Goal: Contribute content: Add original content to the website for others to see

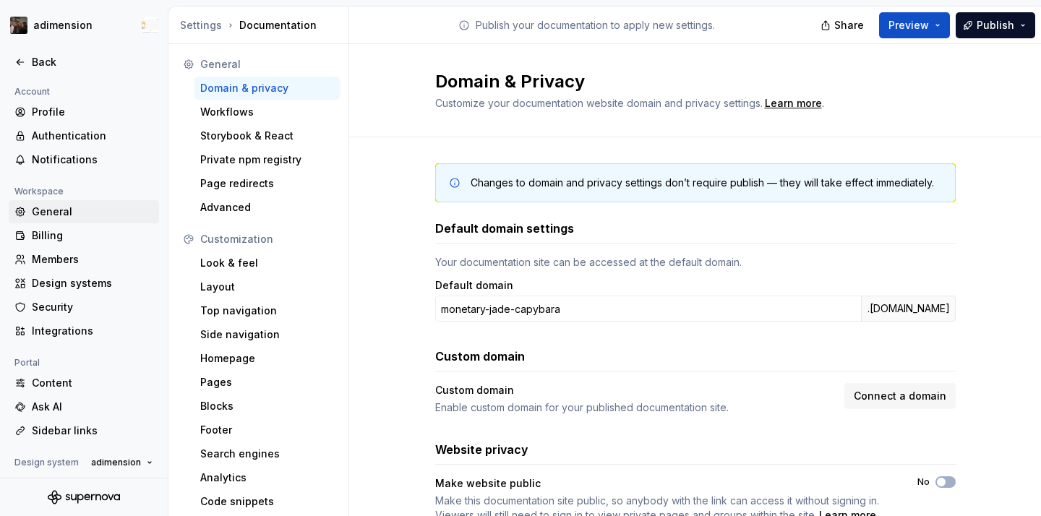
scroll to position [23, 0]
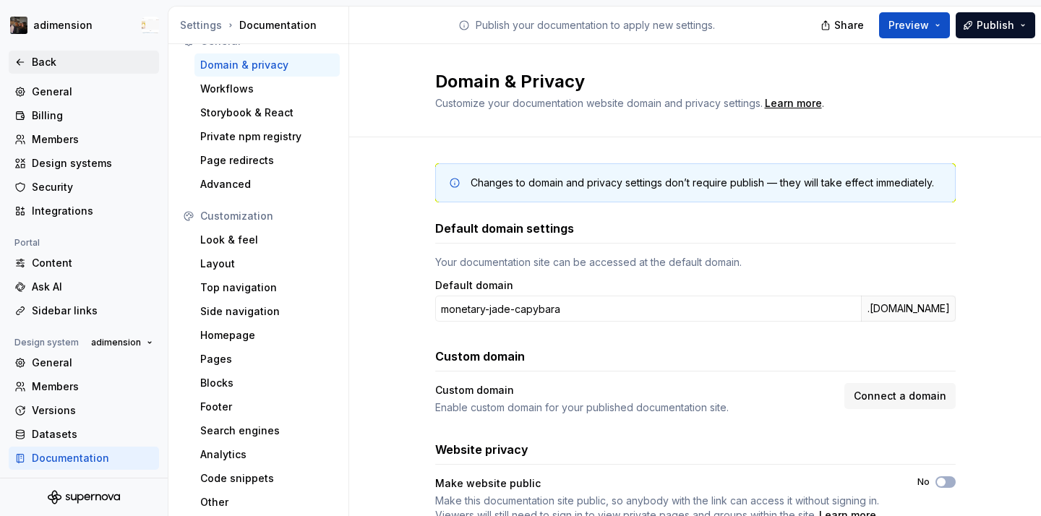
click at [71, 69] on div "Back" at bounding box center [92, 62] width 121 height 14
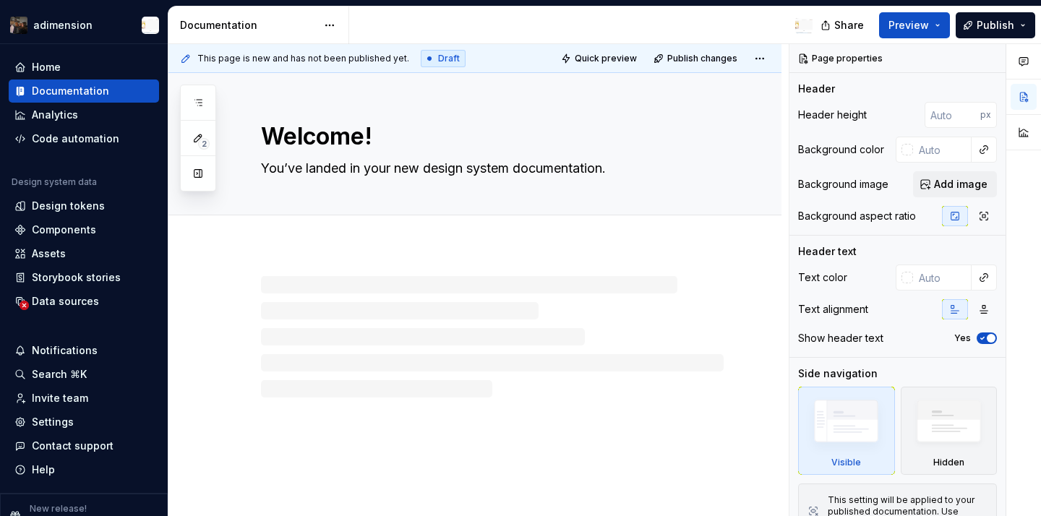
type textarea "*"
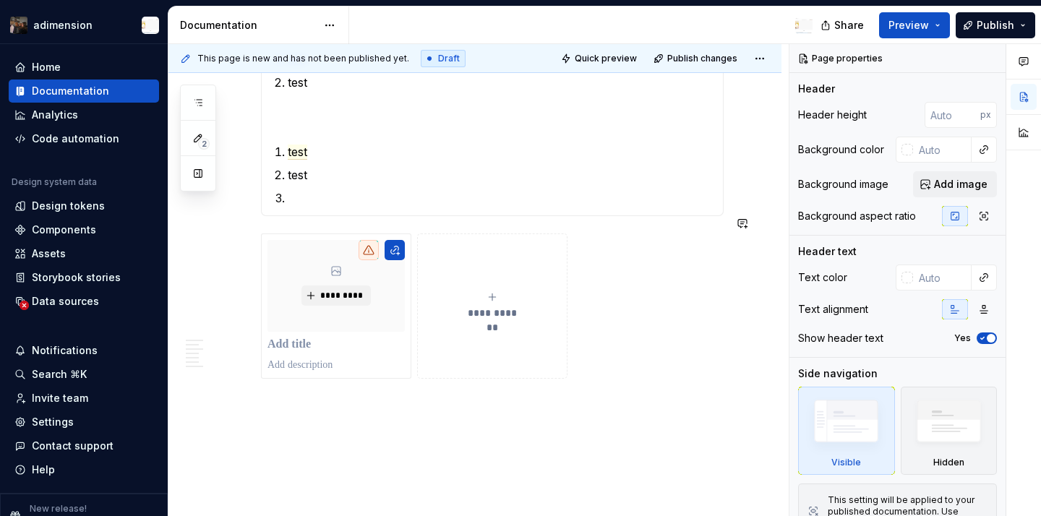
scroll to position [2808, 0]
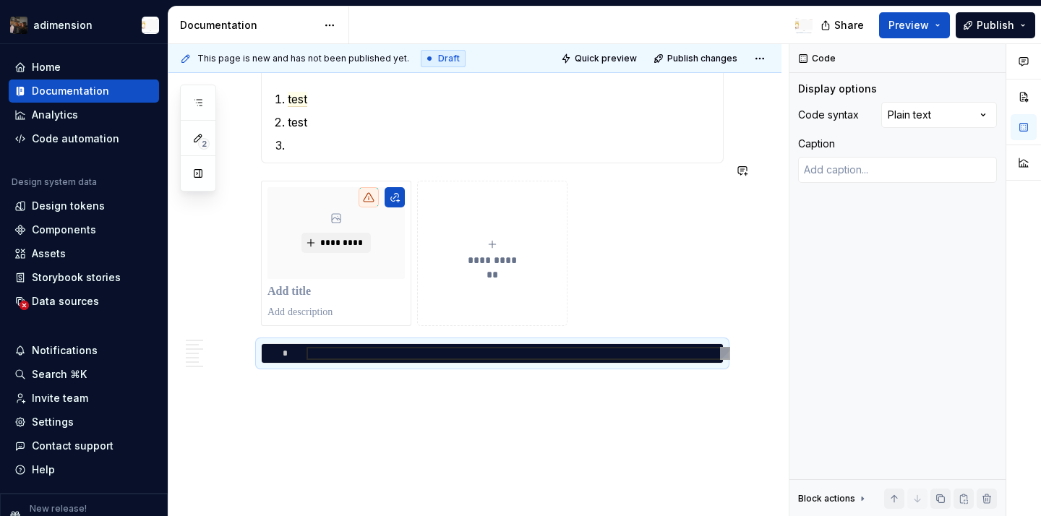
type textarea "*"
type textarea "**********"
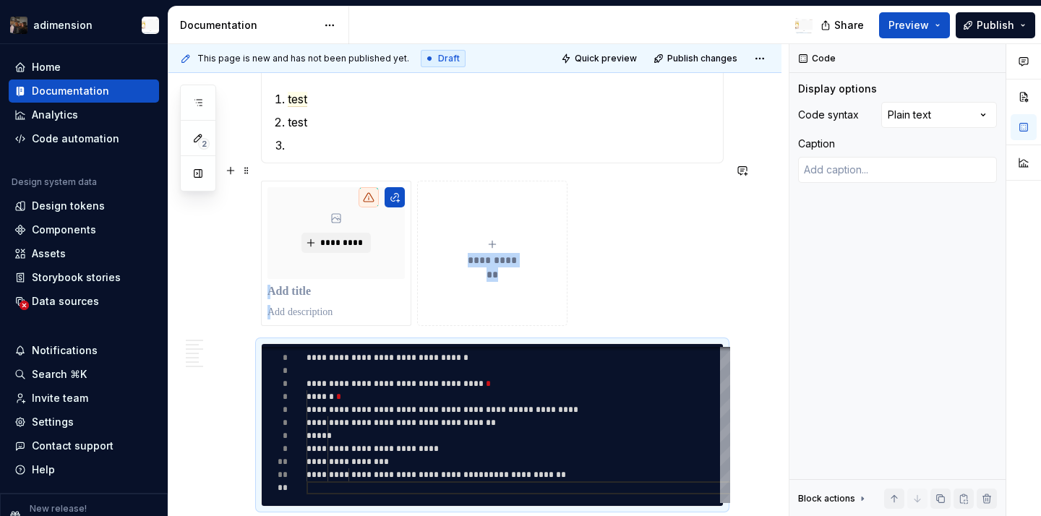
click at [509, 286] on button "**********" at bounding box center [492, 253] width 150 height 145
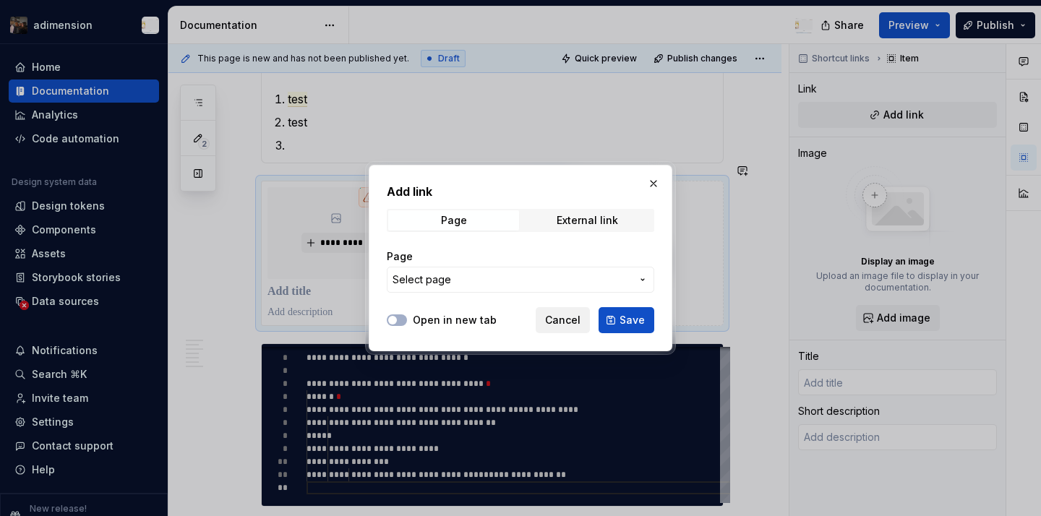
click at [560, 317] on span "Cancel" at bounding box center [562, 320] width 35 height 14
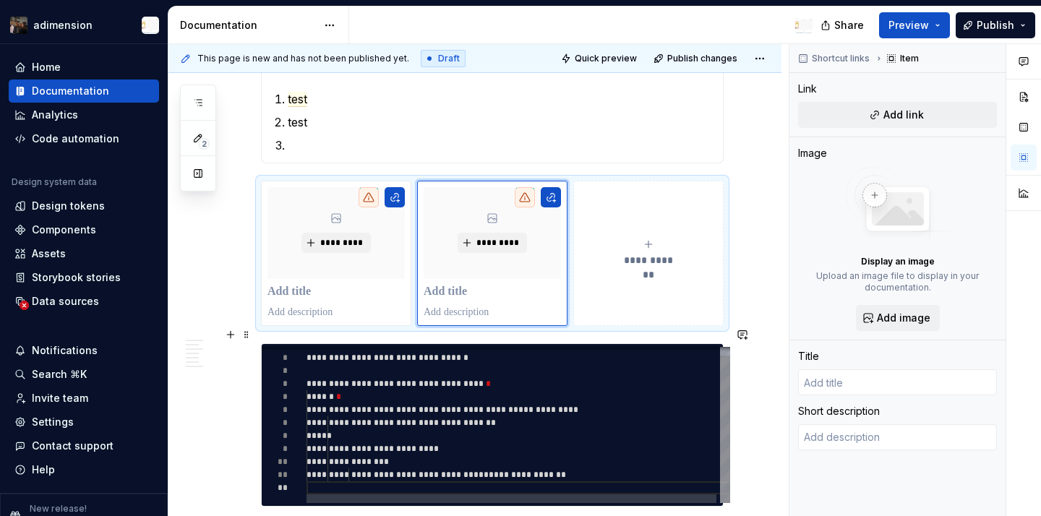
type textarea "*"
type textarea "**********"
click at [597, 416] on div "**********" at bounding box center [520, 420] width 427 height 165
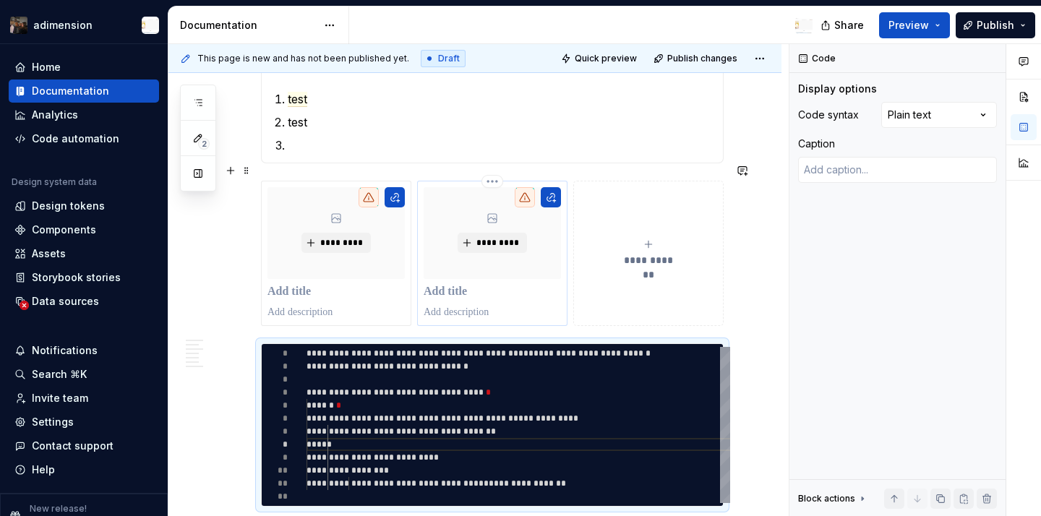
type textarea "*"
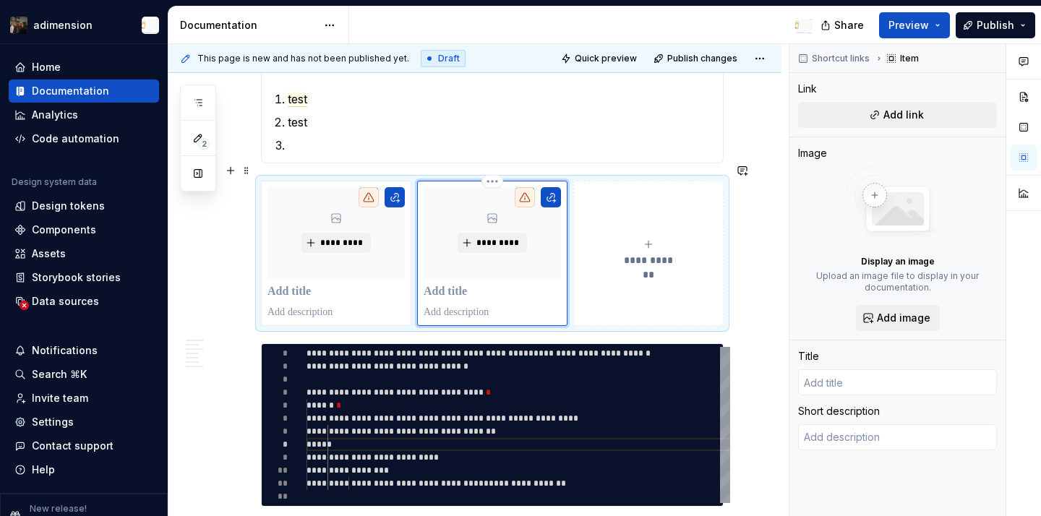
click at [561, 226] on div "*********" at bounding box center [492, 233] width 137 height 92
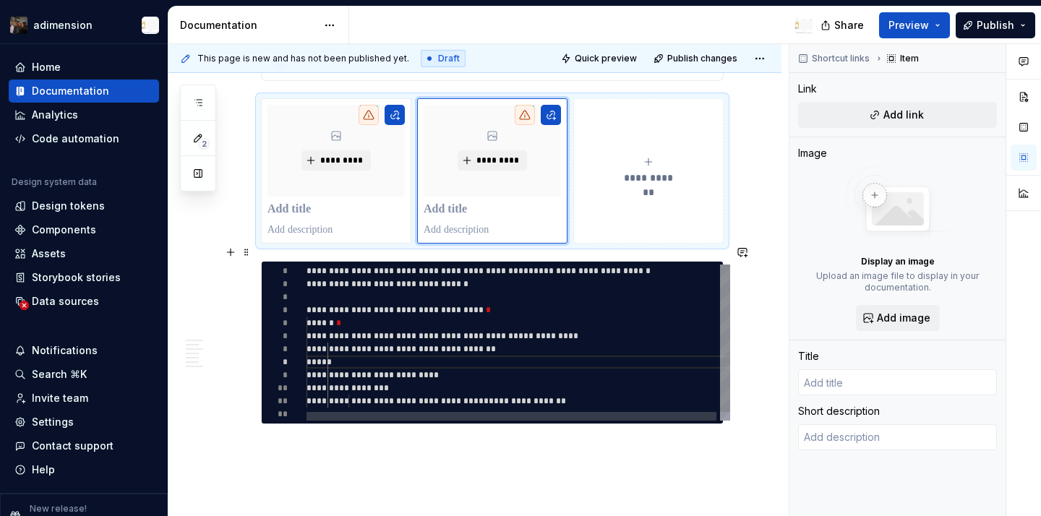
scroll to position [2954, 0]
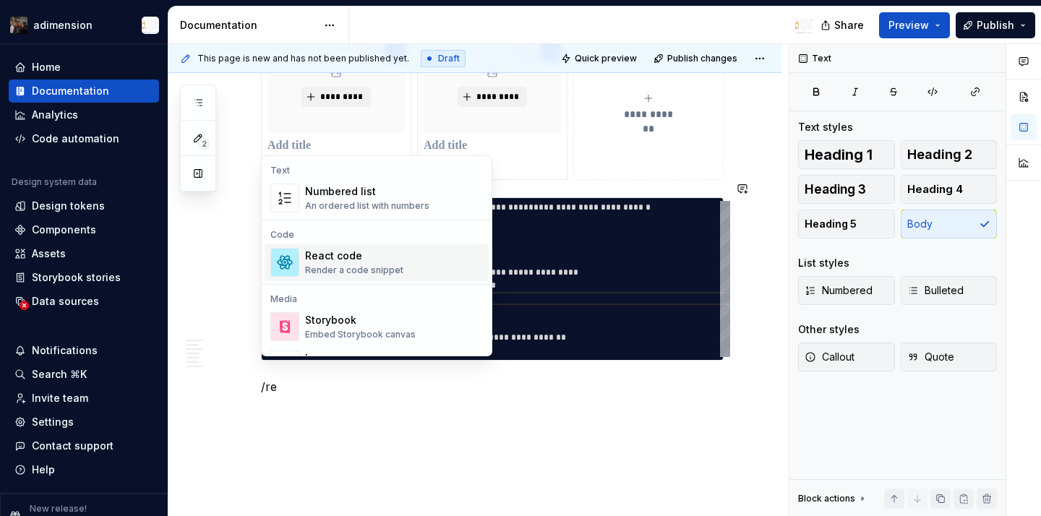
click at [429, 270] on div "React code Render a code snippet" at bounding box center [394, 262] width 178 height 29
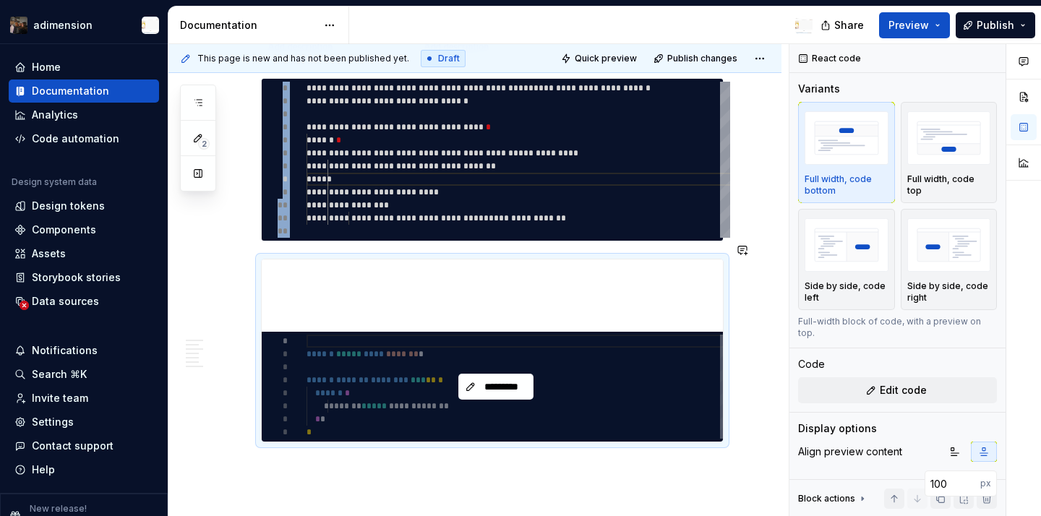
scroll to position [3085, 0]
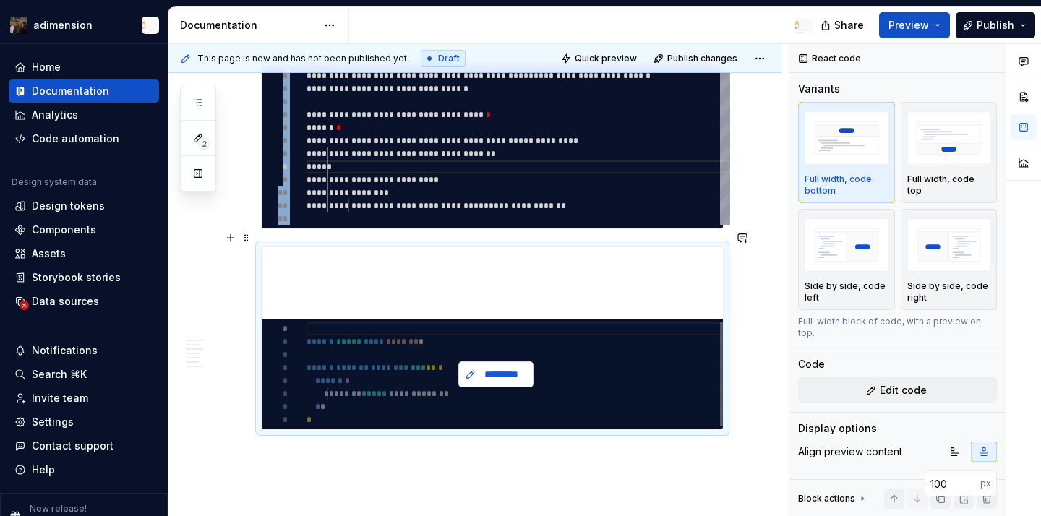
click at [473, 362] on button "*********" at bounding box center [495, 375] width 75 height 26
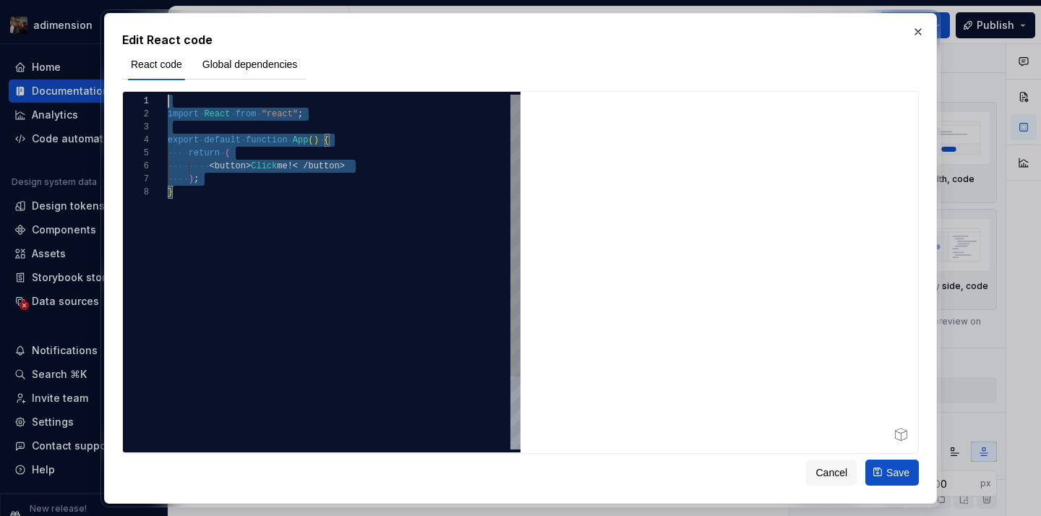
scroll to position [0, 0]
drag, startPoint x: 255, startPoint y: 226, endPoint x: 101, endPoint y: 67, distance: 222.4
click at [101, 67] on div "**********" at bounding box center [521, 258] width 840 height 498
type textarea "**********"
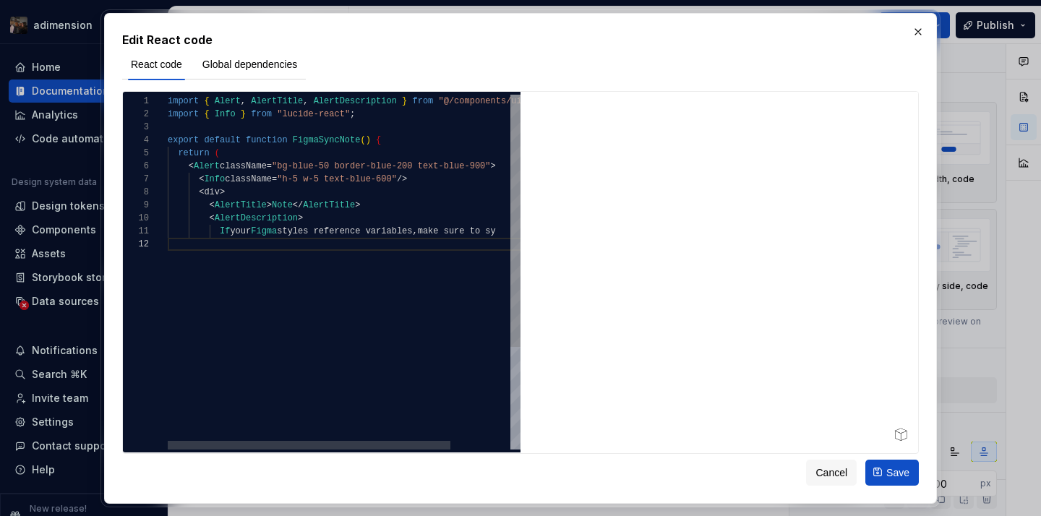
click at [333, 314] on div "import { Alert , AlertTitle , AlertDescription } from "@/components/ui/alert" ;…" at bounding box center [381, 344] width 427 height 498
click at [569, 372] on div at bounding box center [720, 273] width 398 height 362
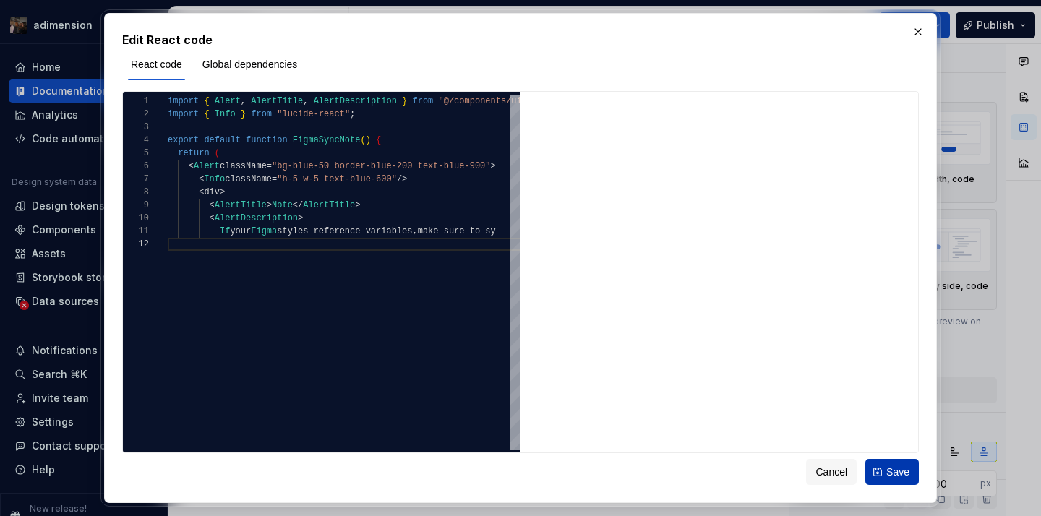
click at [897, 474] on span "Save" at bounding box center [897, 472] width 23 height 14
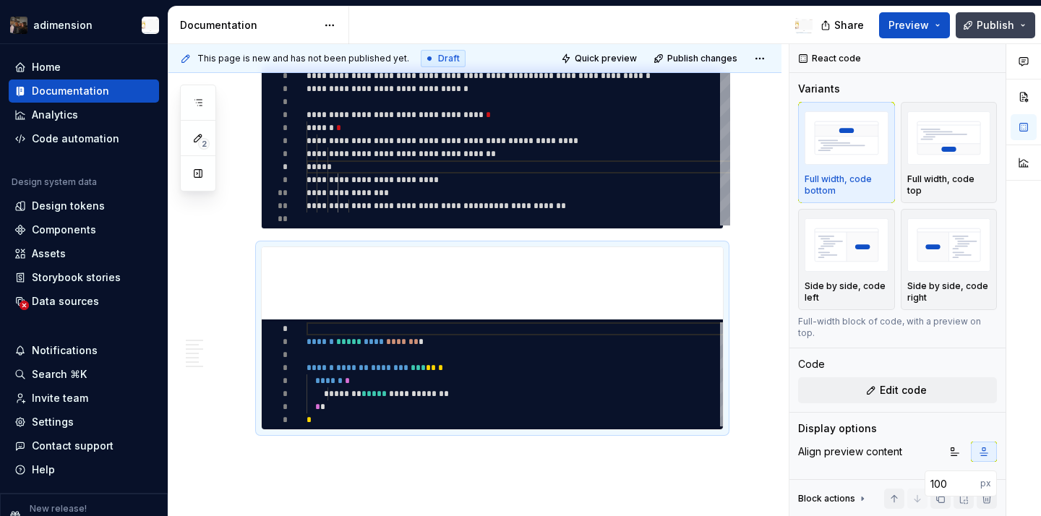
type textarea "*"
type textarea "**********"
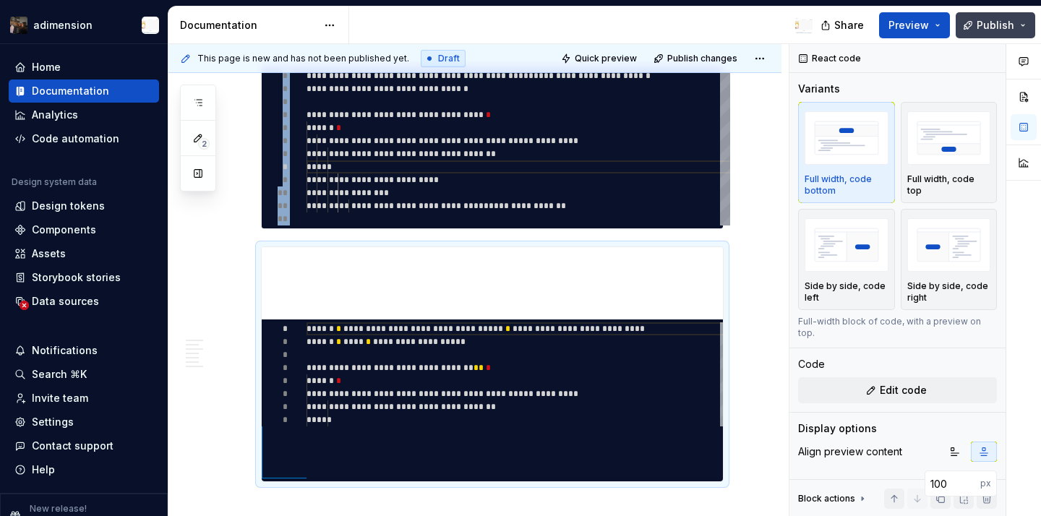
scroll to position [130, 0]
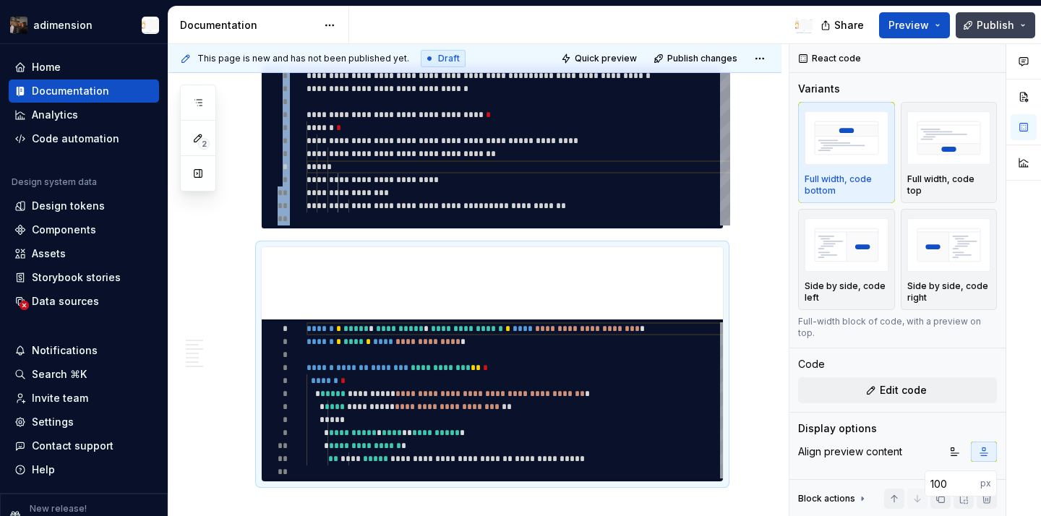
click at [990, 34] on button "Publish" at bounding box center [996, 25] width 80 height 26
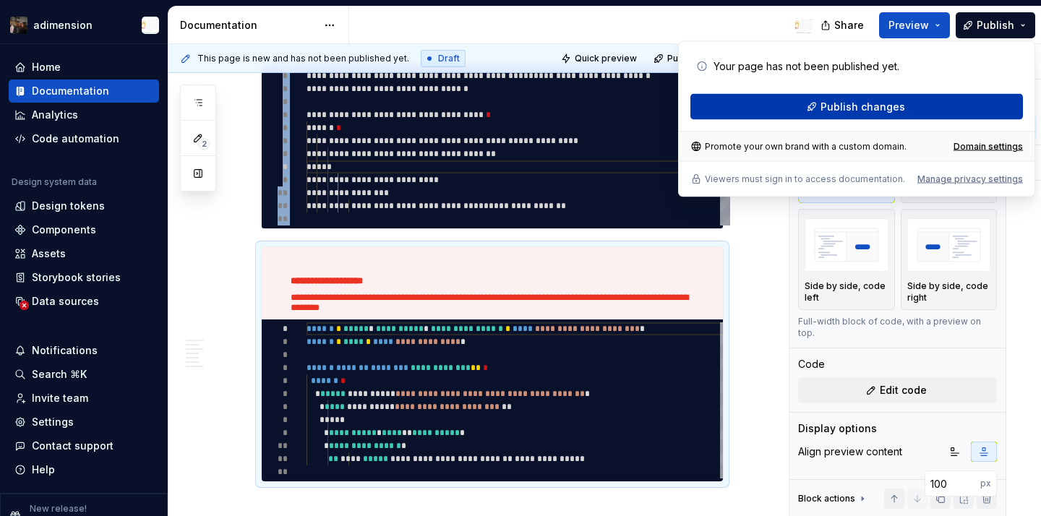
click at [957, 106] on button "Publish changes" at bounding box center [857, 107] width 333 height 26
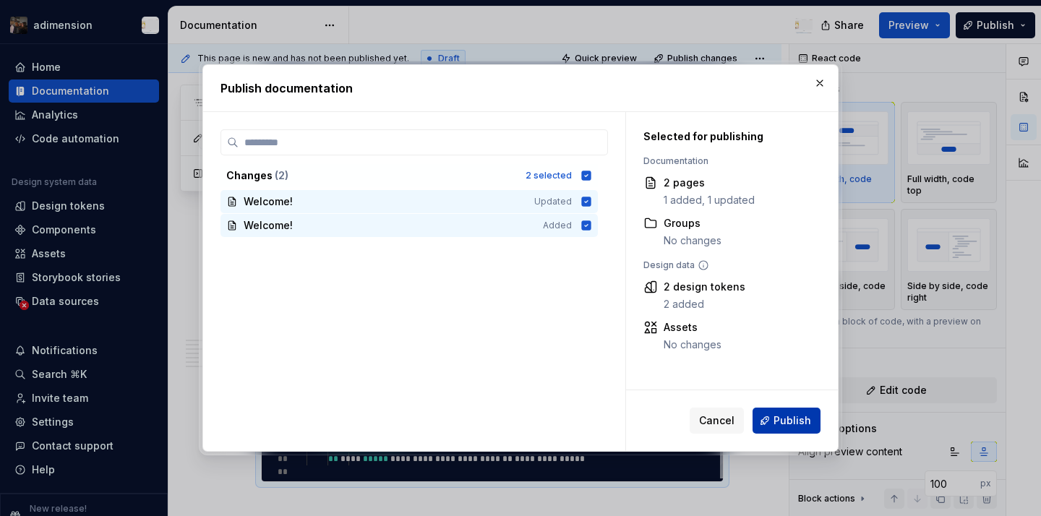
click at [782, 419] on span "Publish" at bounding box center [793, 421] width 38 height 14
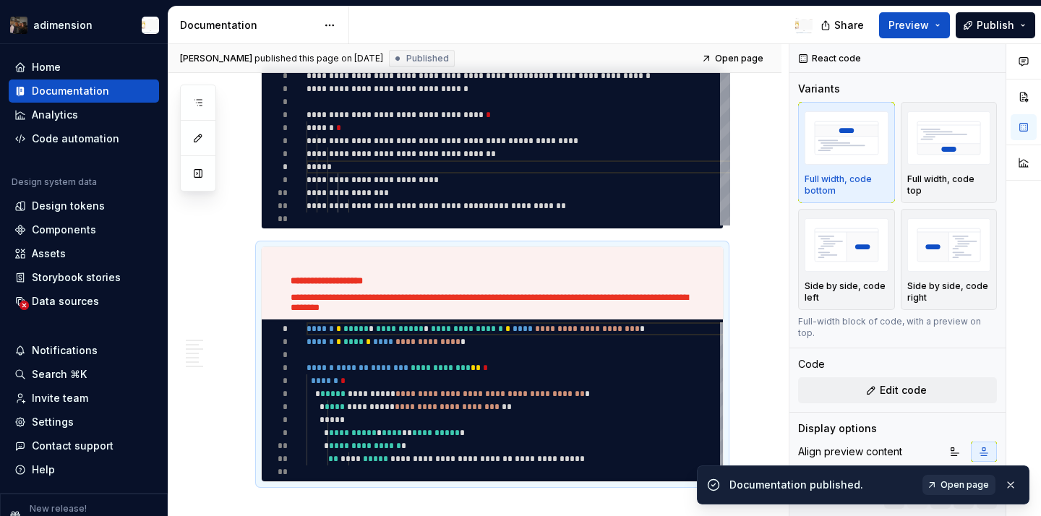
click at [946, 489] on span "Open page" at bounding box center [965, 485] width 48 height 12
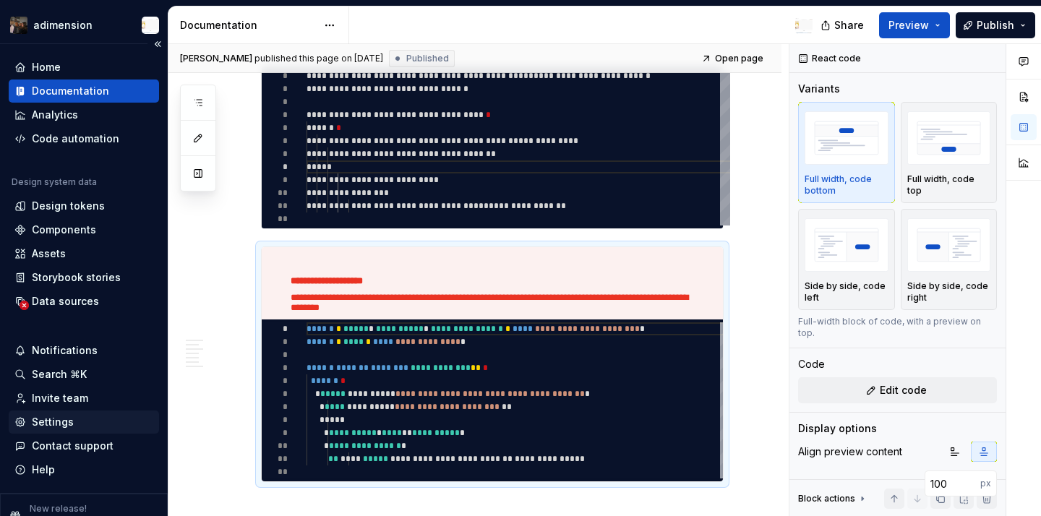
click at [60, 417] on div "Settings" at bounding box center [53, 422] width 42 height 14
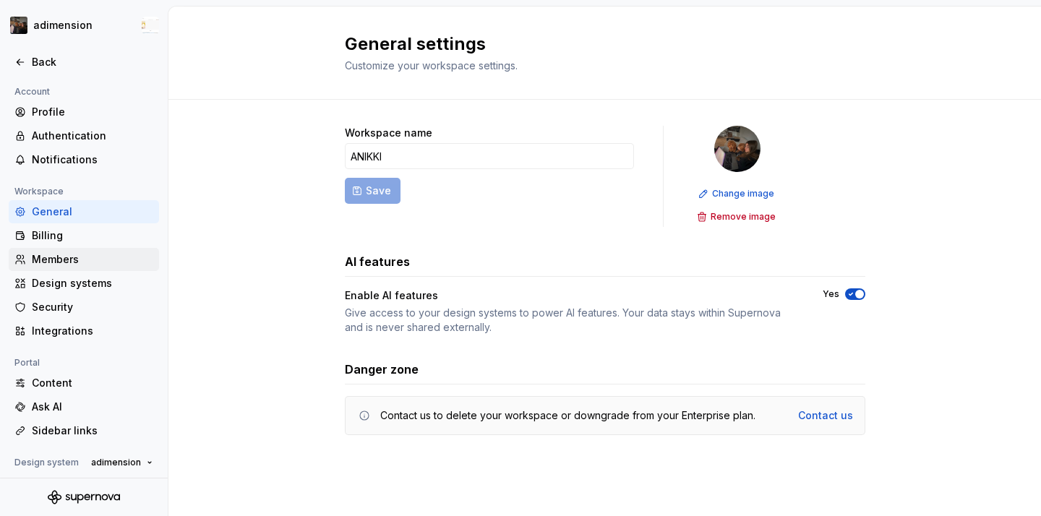
click at [83, 257] on div "Members" at bounding box center [92, 259] width 121 height 14
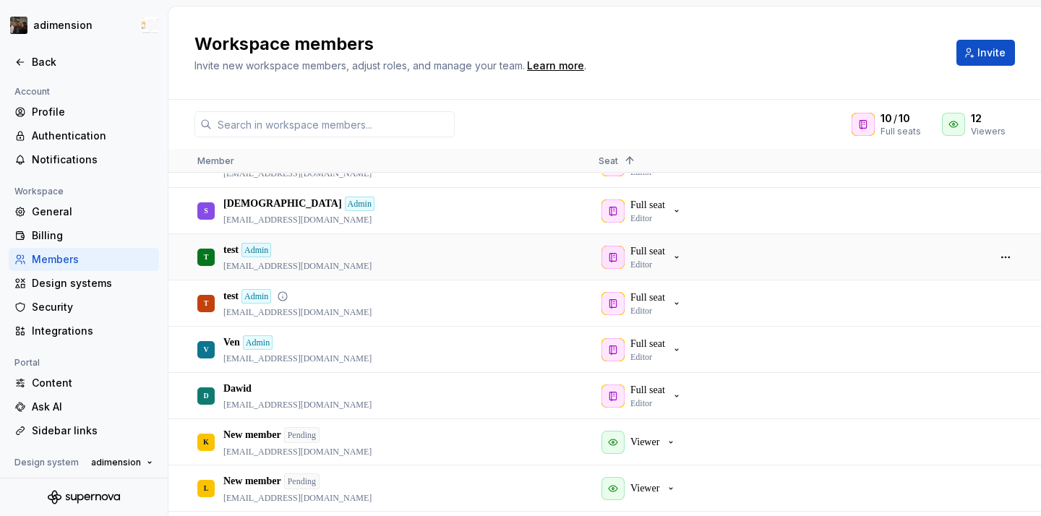
scroll to position [246, 0]
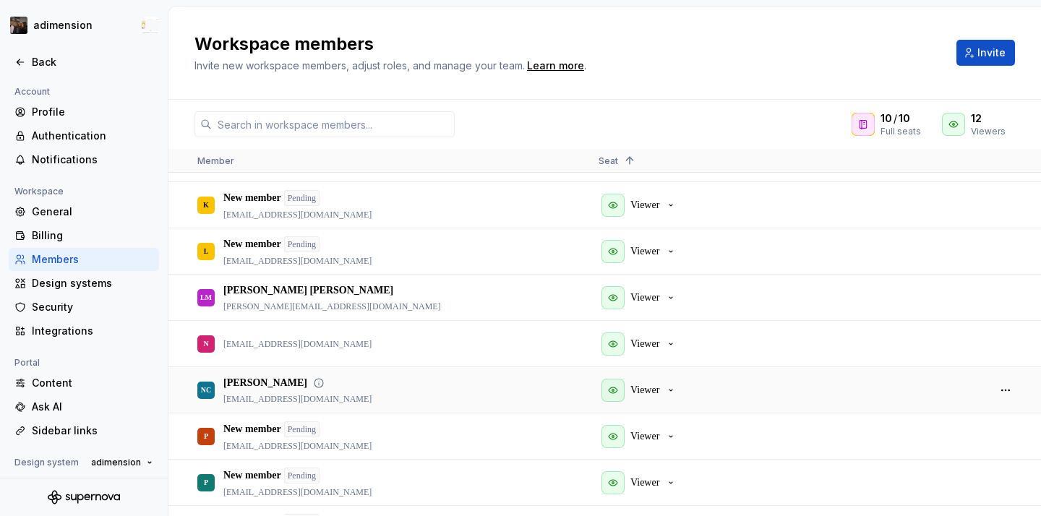
click at [993, 385] on div at bounding box center [1005, 390] width 35 height 44
click at [997, 387] on button "button" at bounding box center [1006, 390] width 20 height 20
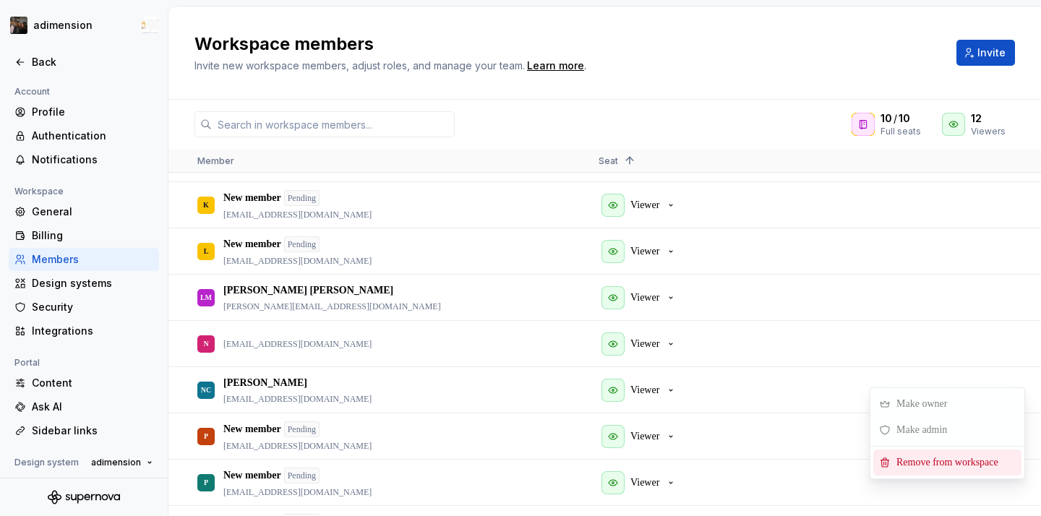
click at [931, 463] on span "Remove from workspace" at bounding box center [950, 463] width 119 height 26
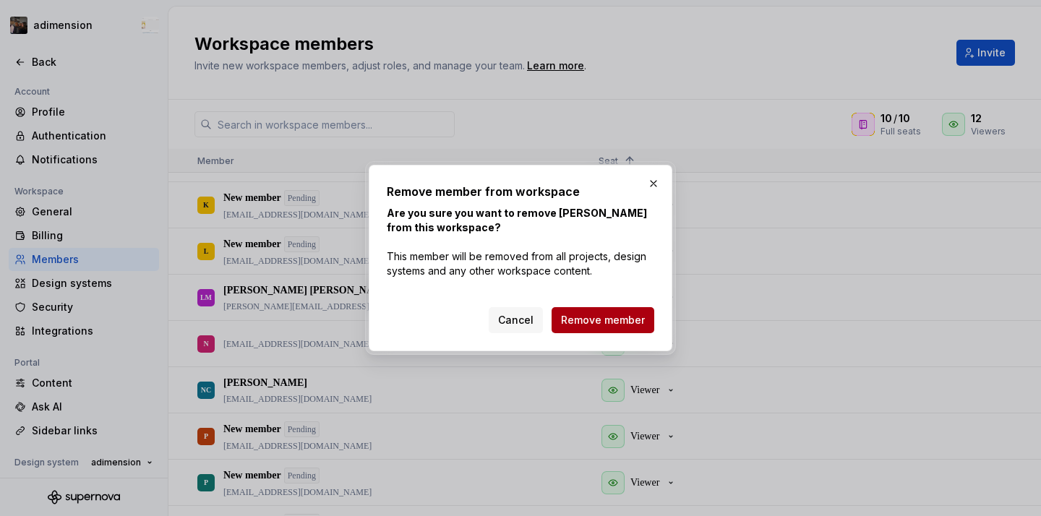
click at [607, 309] on button "Remove member" at bounding box center [603, 320] width 103 height 26
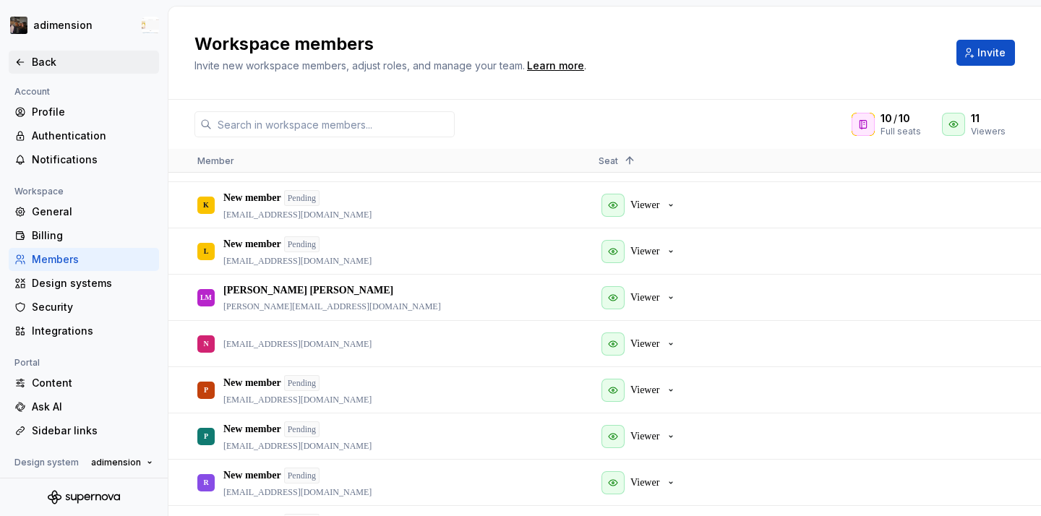
click at [25, 61] on icon at bounding box center [20, 62] width 12 height 12
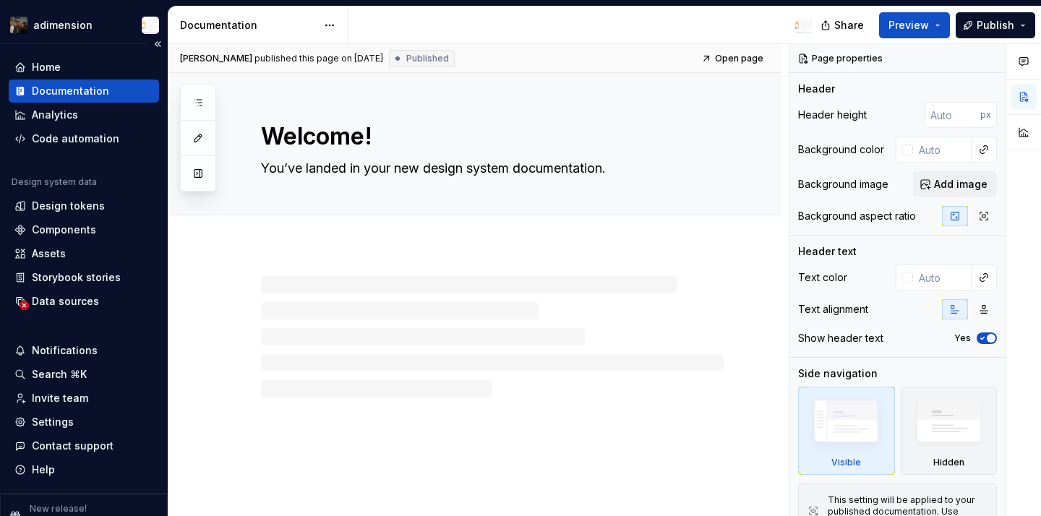
type textarea "*"
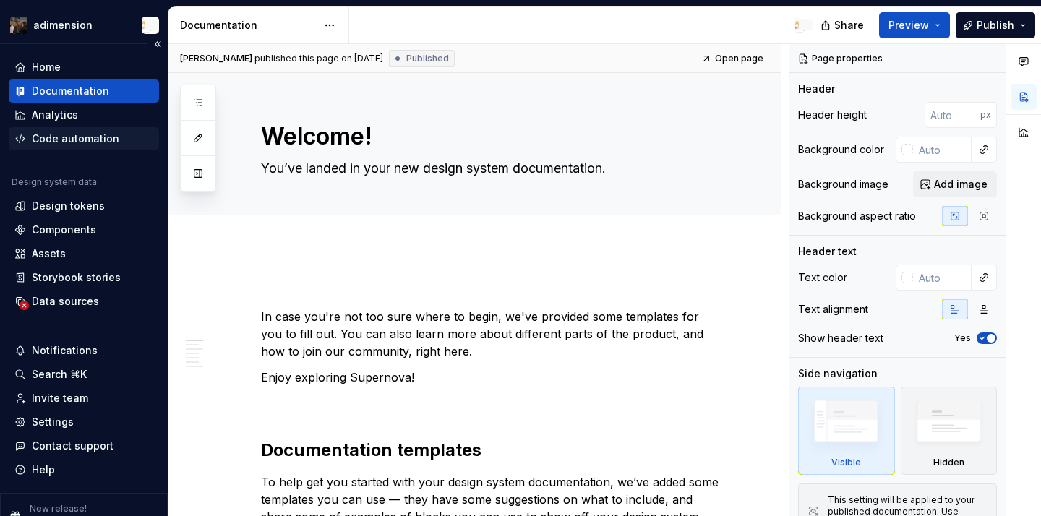
click at [95, 146] on div "Code automation" at bounding box center [84, 138] width 150 height 23
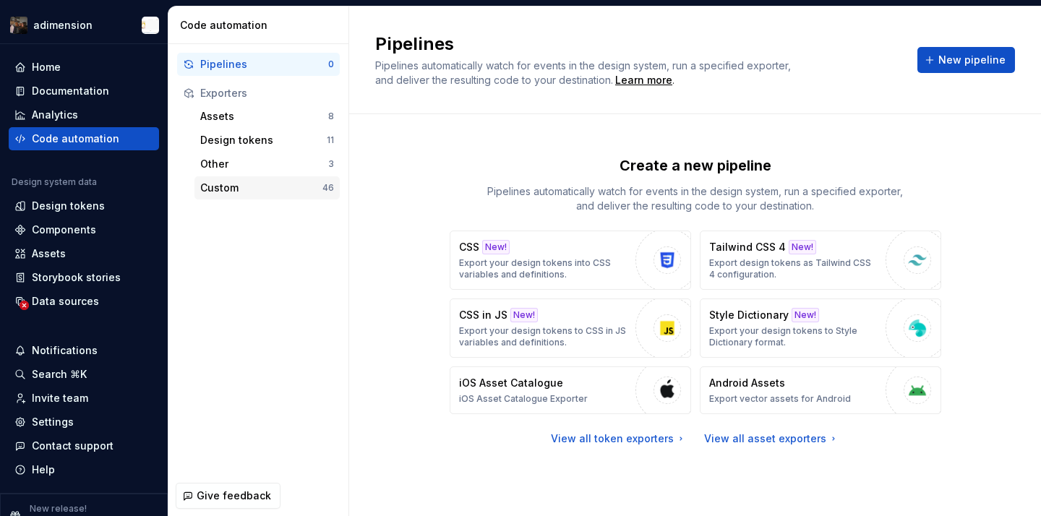
click at [316, 197] on div "Custom 46" at bounding box center [267, 187] width 145 height 23
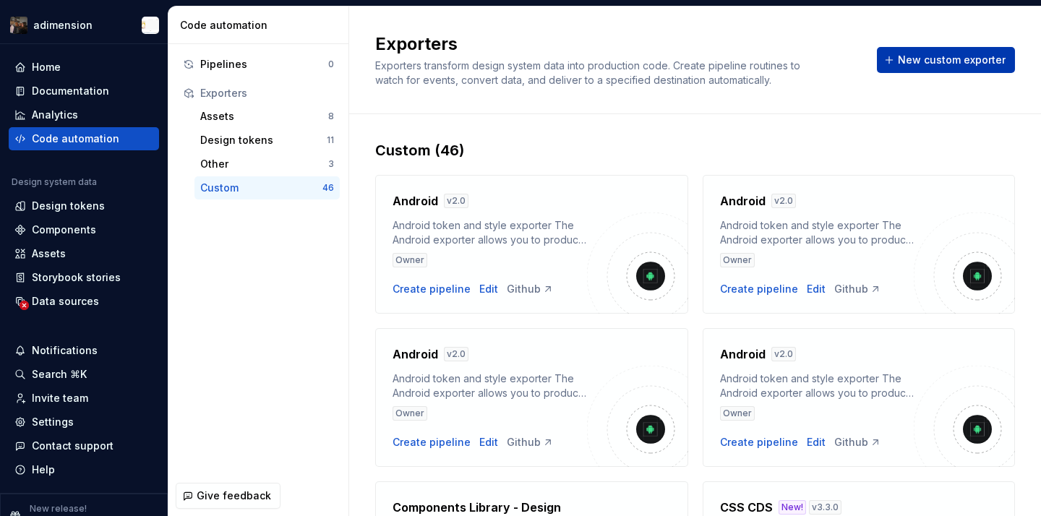
click at [912, 70] on button "New custom exporter" at bounding box center [946, 60] width 138 height 26
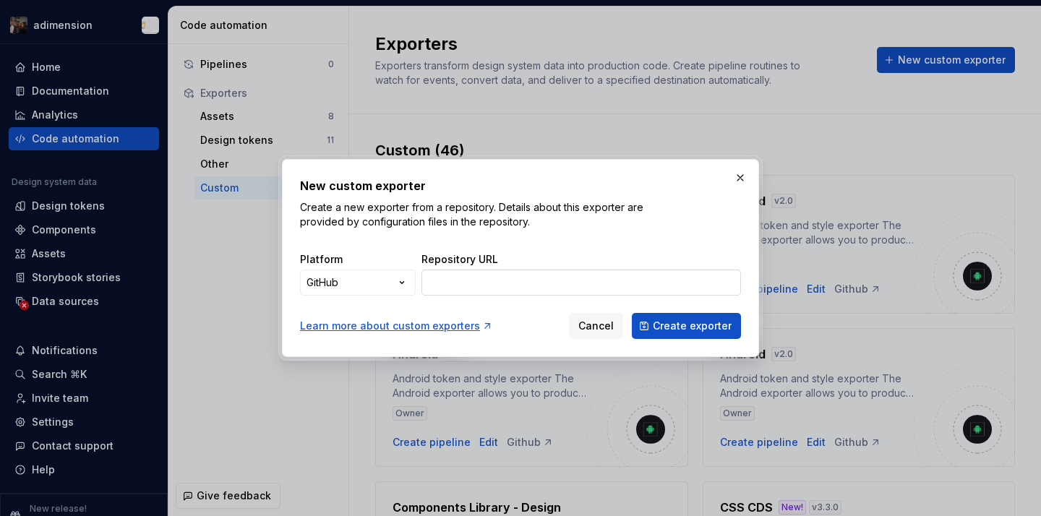
click at [522, 293] on input "Repository URL" at bounding box center [582, 283] width 320 height 26
paste input "[URL][DOMAIN_NAME]"
click at [712, 330] on span "Create exporter" at bounding box center [692, 326] width 79 height 14
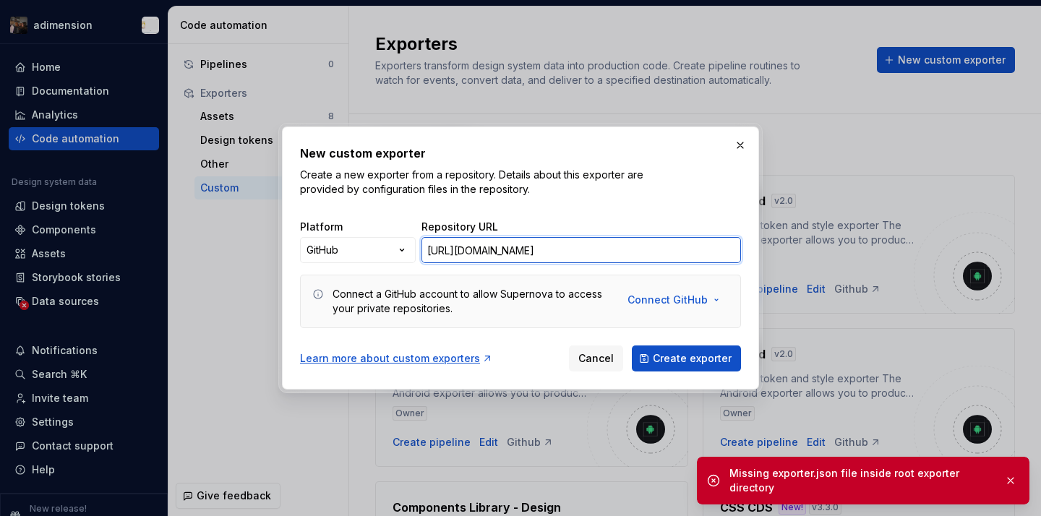
scroll to position [0, 103]
drag, startPoint x: 666, startPoint y: 253, endPoint x: 743, endPoint y: 250, distance: 76.7
click at [743, 250] on div "New custom exporter Create a new exporter from a repository. Details about this…" at bounding box center [520, 258] width 477 height 263
click at [678, 255] on input "[URL][DOMAIN_NAME]" at bounding box center [582, 250] width 320 height 26
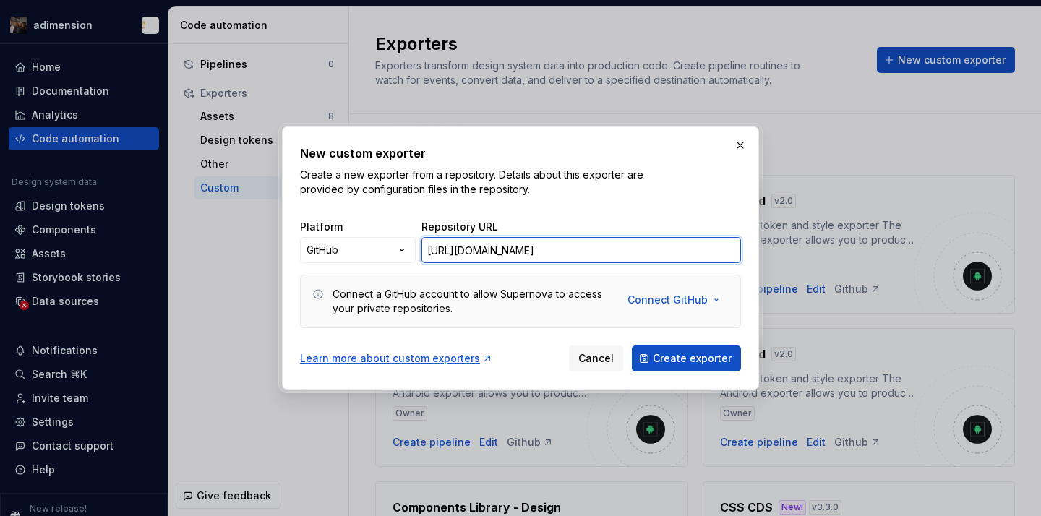
drag, startPoint x: 621, startPoint y: 249, endPoint x: 763, endPoint y: 249, distance: 141.7
click at [763, 249] on div "New custom exporter Create a new exporter from a repository. Details about this…" at bounding box center [520, 258] width 1041 height 516
type input "[URL][DOMAIN_NAME]"
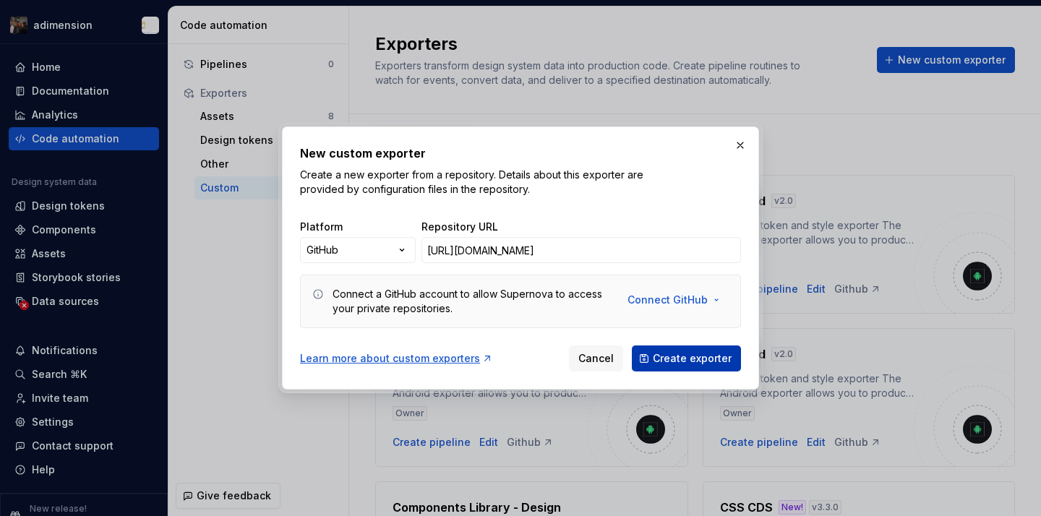
click at [685, 363] on span "Create exporter" at bounding box center [692, 358] width 79 height 14
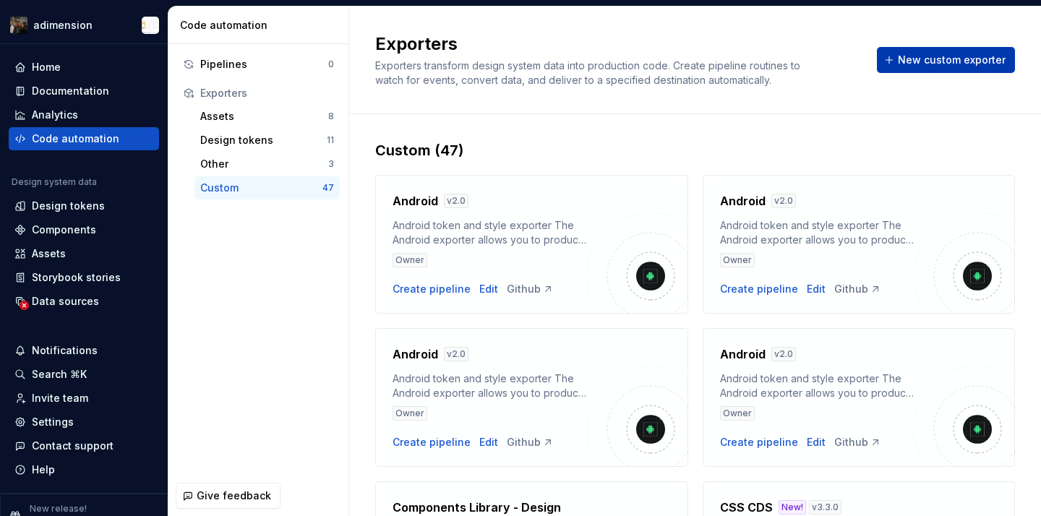
click at [943, 54] on span "New custom exporter" at bounding box center [952, 60] width 108 height 14
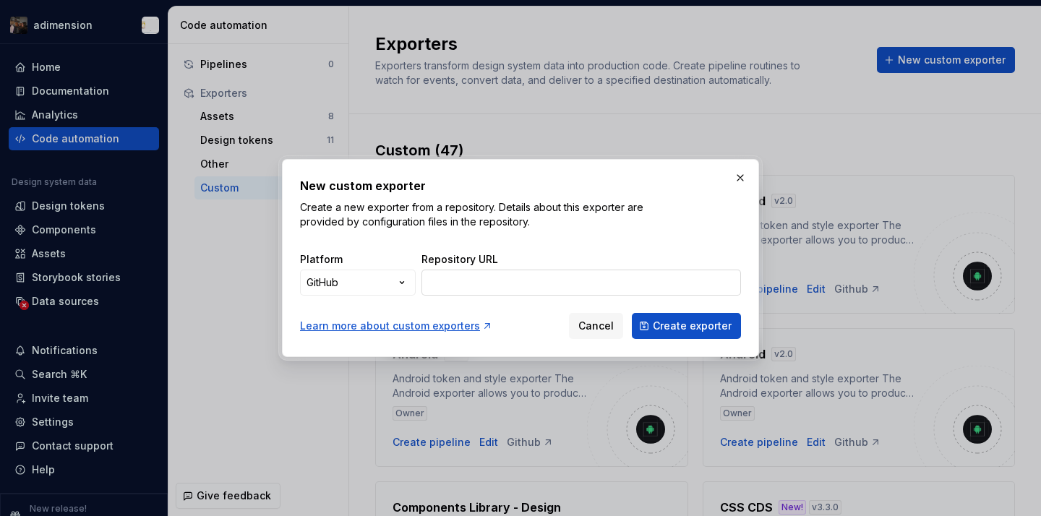
click at [553, 277] on input "Repository URL" at bounding box center [582, 283] width 320 height 26
paste input "[URL][DOMAIN_NAME]"
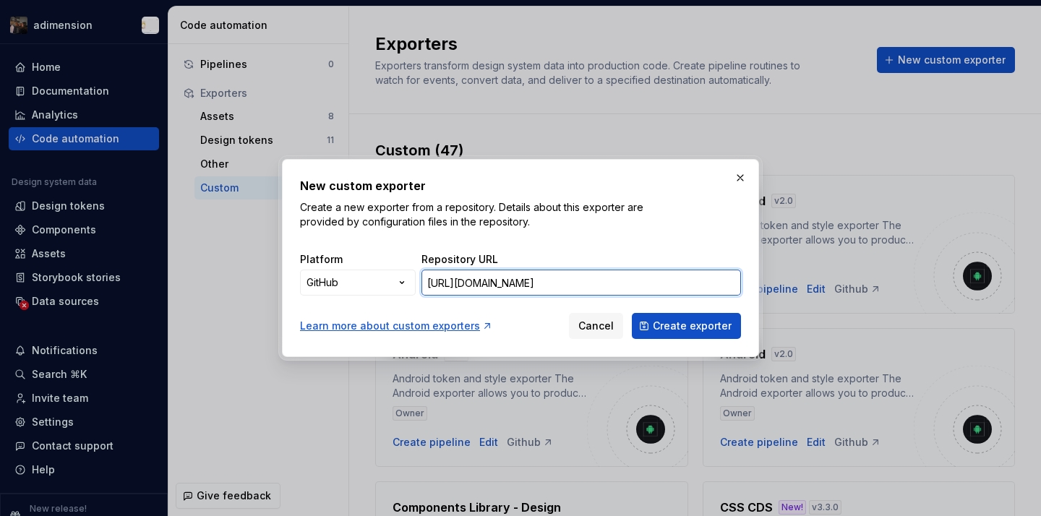
scroll to position [0, 103]
type input "[URL][DOMAIN_NAME]"
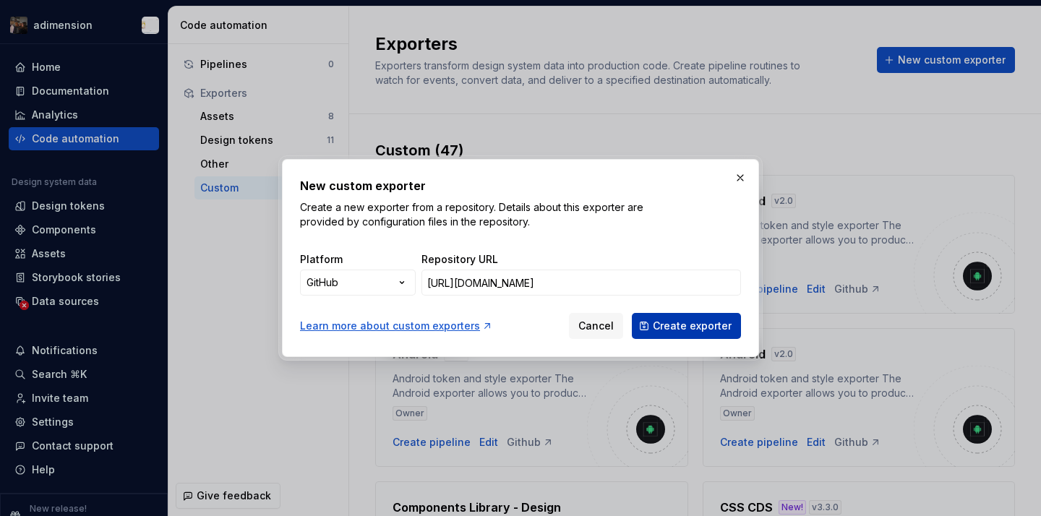
scroll to position [0, 0]
click at [670, 329] on span "Create exporter" at bounding box center [692, 326] width 79 height 14
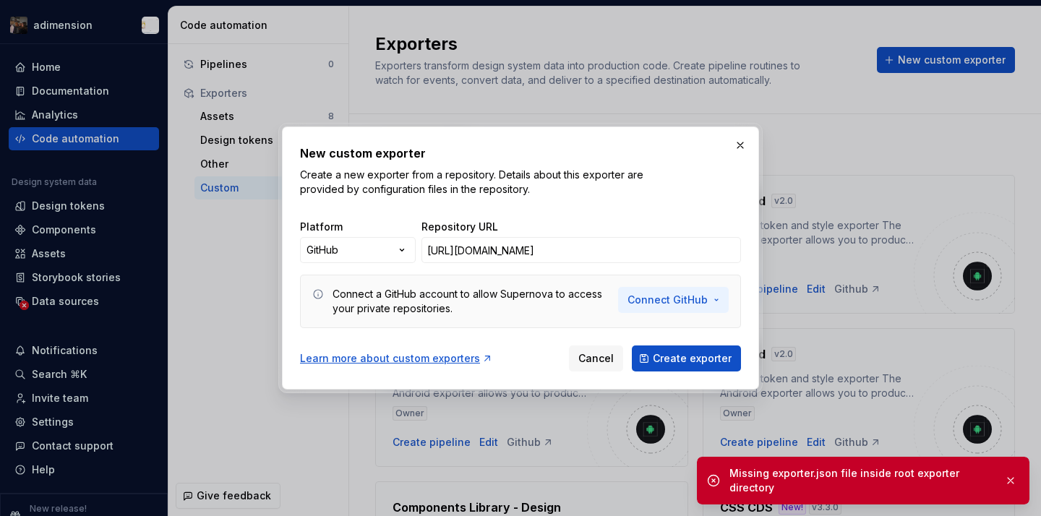
click at [652, 303] on span "Connect GitHub" at bounding box center [668, 300] width 80 height 14
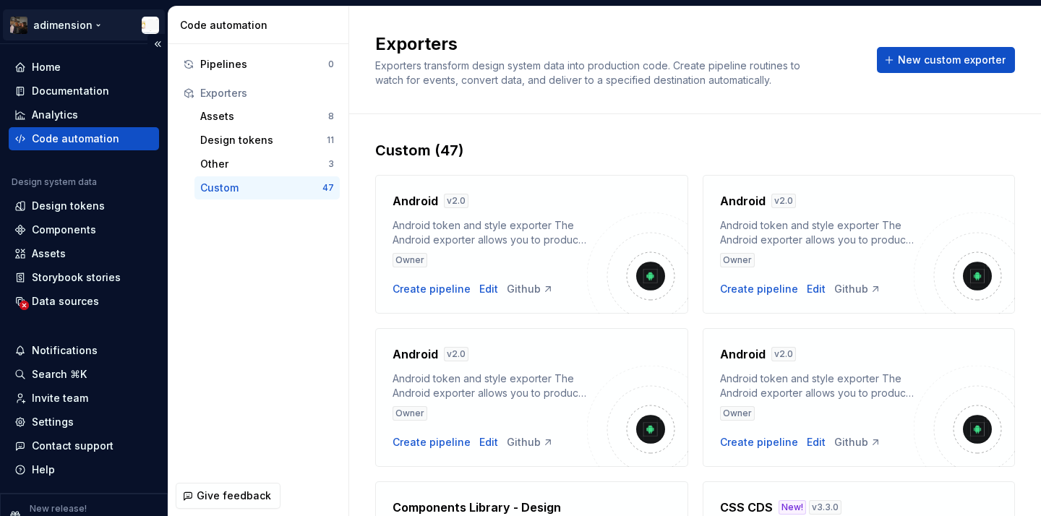
click at [88, 14] on html "adimension Home Documentation Analytics Code automation Design system data Desi…" at bounding box center [520, 258] width 1041 height 516
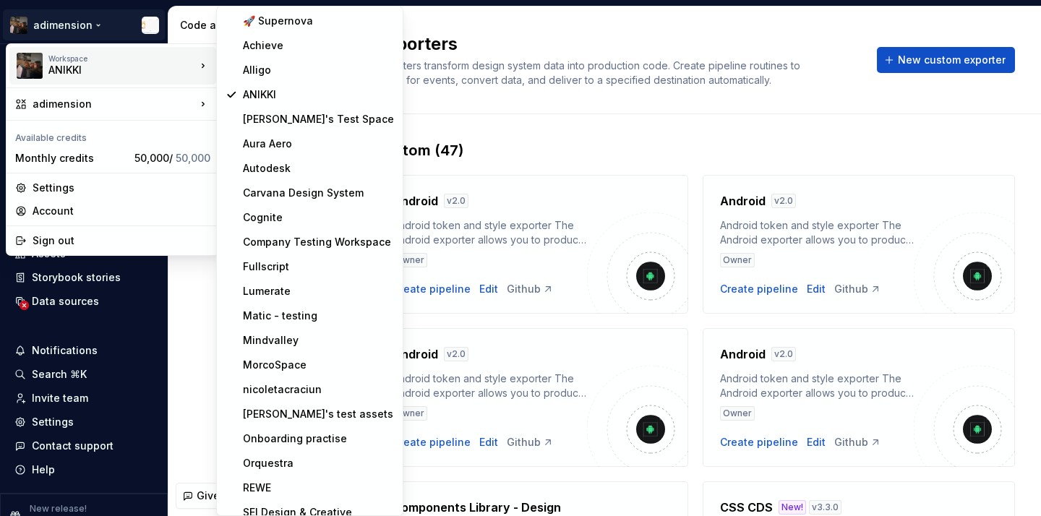
click at [416, 124] on html "adimension Home Documentation Analytics Code automation Design system data Desi…" at bounding box center [520, 258] width 1041 height 516
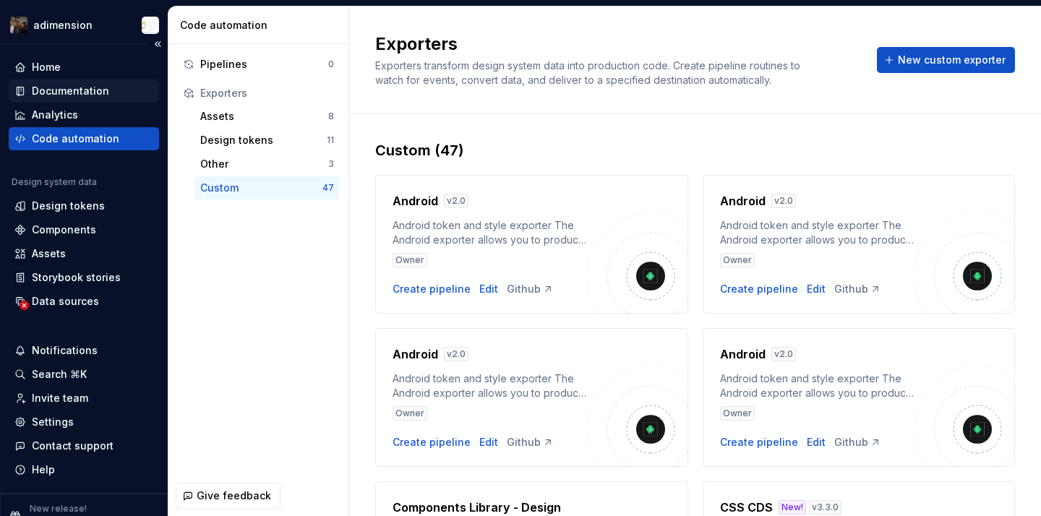
click at [80, 87] on div "Documentation" at bounding box center [70, 91] width 77 height 14
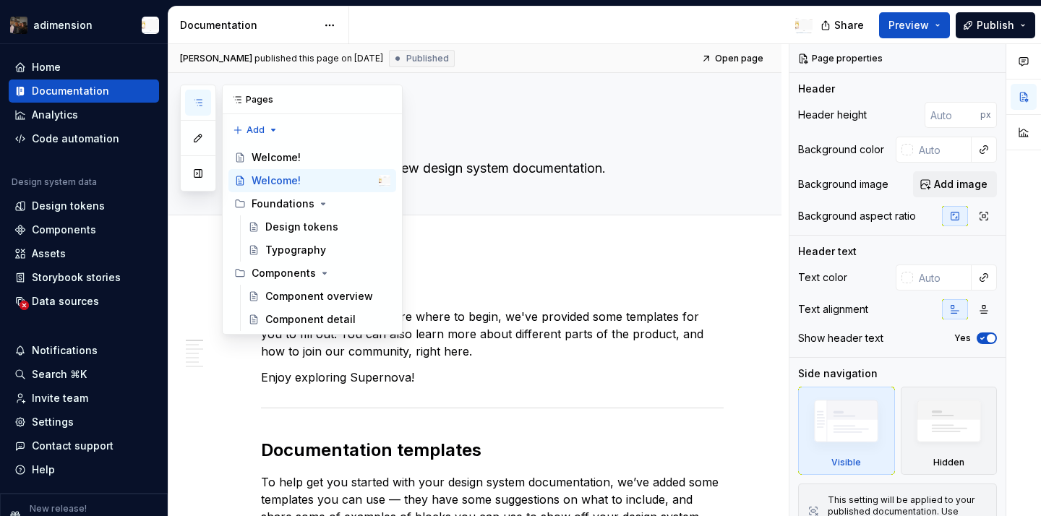
click at [184, 99] on div at bounding box center [198, 138] width 36 height 107
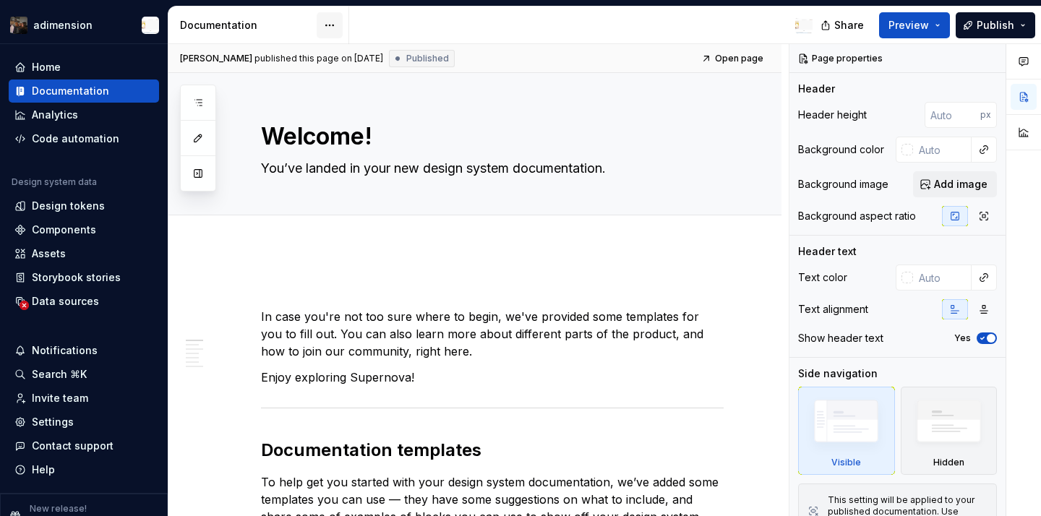
click at [335, 35] on html "adimension Home Documentation Analytics Code automation Design system data Desi…" at bounding box center [520, 258] width 1041 height 516
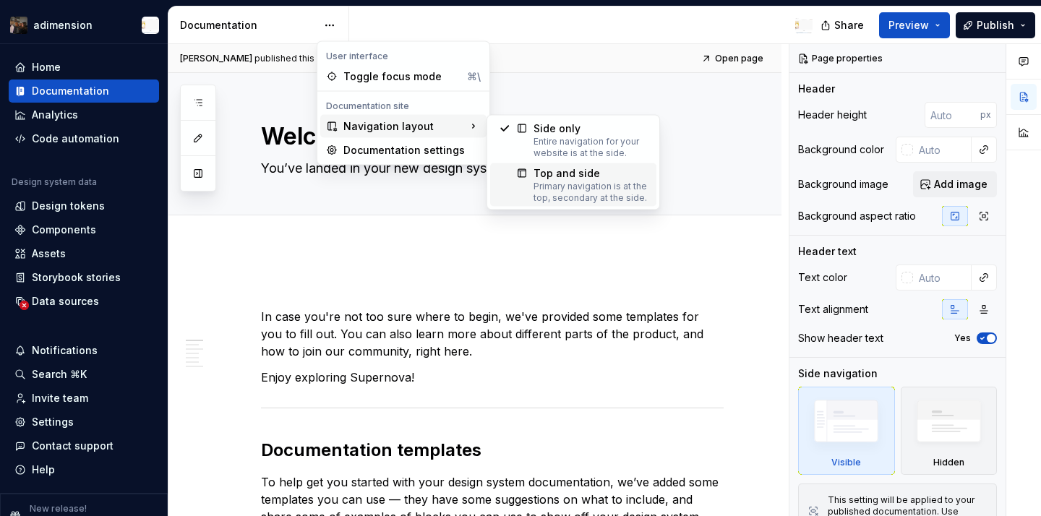
click at [563, 183] on div "Primary navigation is at the top, secondary at the side." at bounding box center [591, 192] width 114 height 23
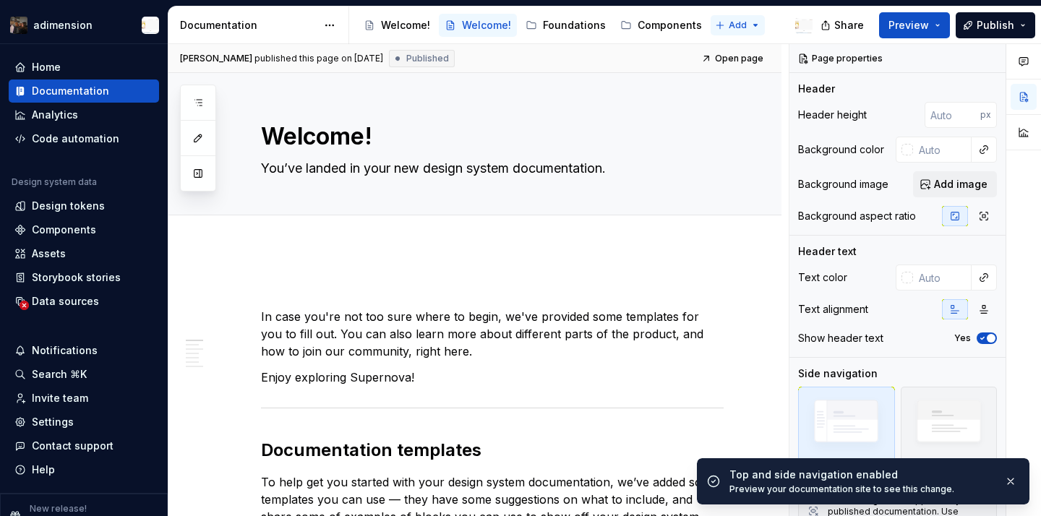
click at [717, 27] on html "adimension Home Documentation Analytics Code automation Design system data Desi…" at bounding box center [520, 258] width 1041 height 516
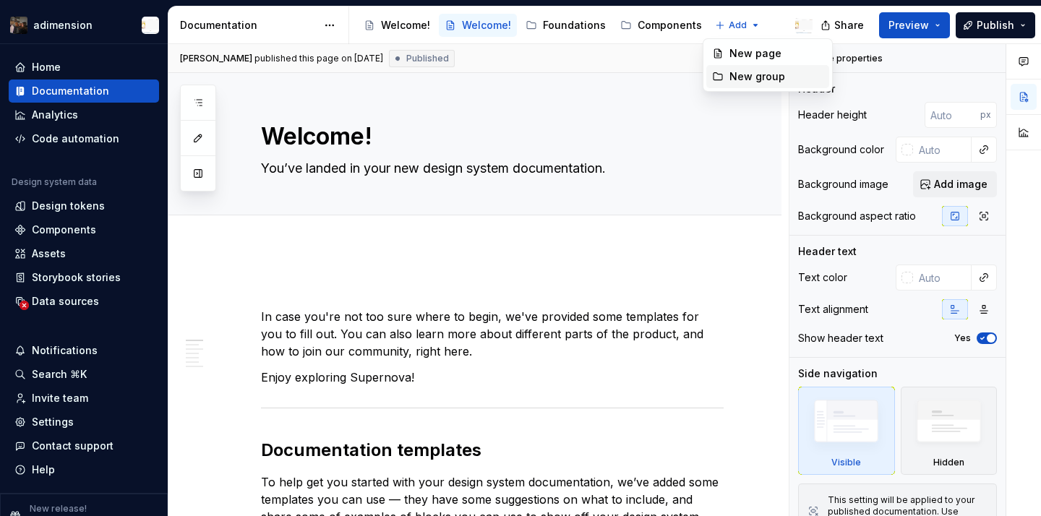
type textarea "*"
click at [731, 71] on div "New group" at bounding box center [777, 76] width 94 height 14
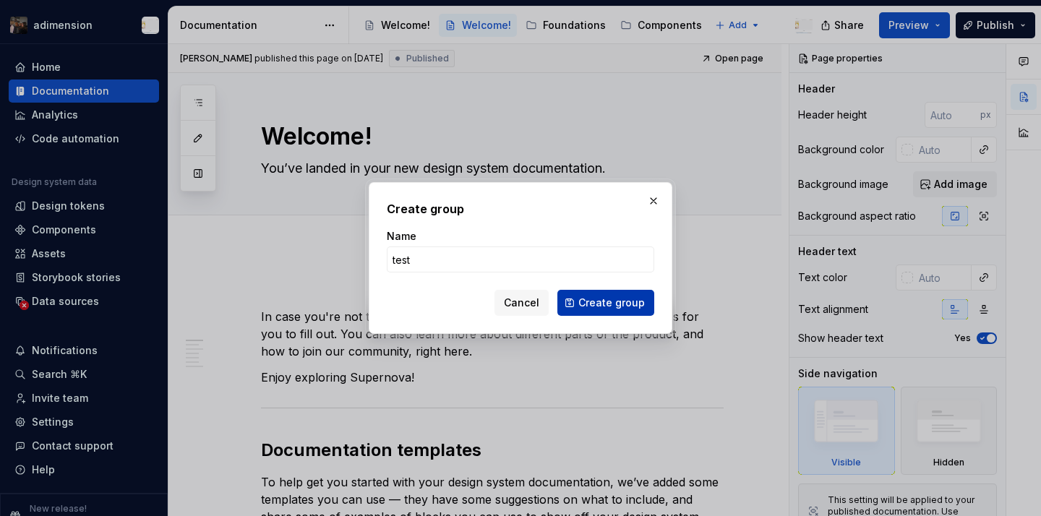
type input "test"
click at [609, 304] on span "Create group" at bounding box center [611, 303] width 67 height 14
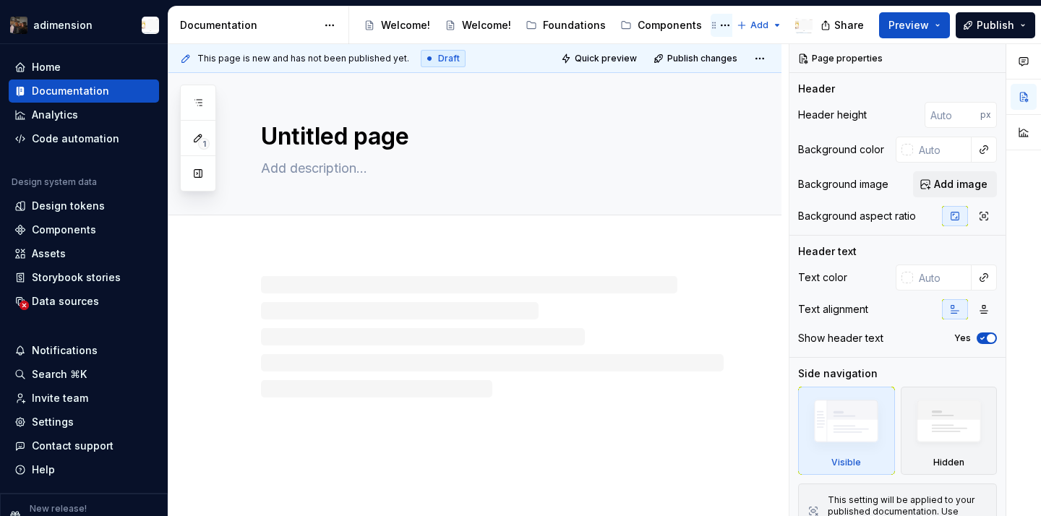
scroll to position [0, 16]
type textarea "*"
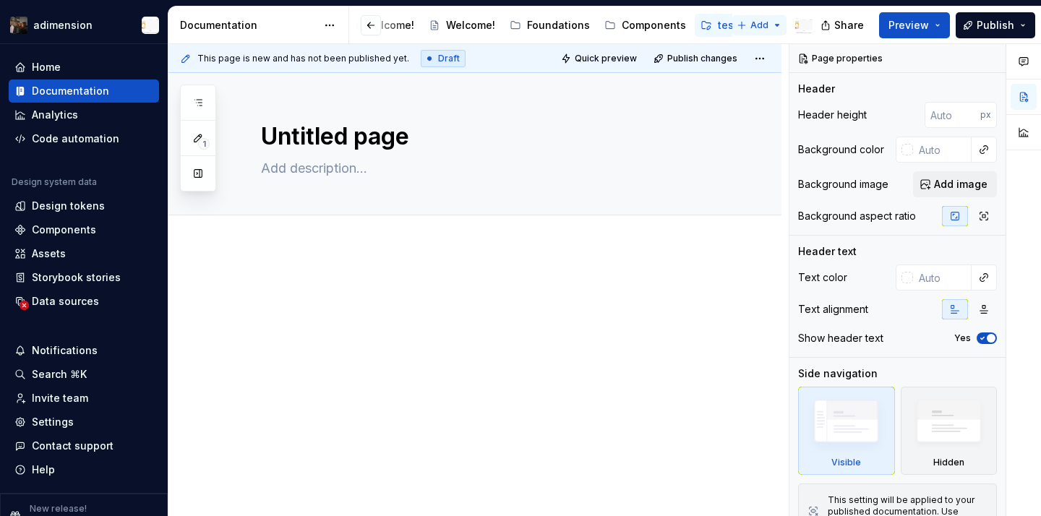
click at [761, 28] on html "adimension Home Documentation Analytics Code automation Design system data Desi…" at bounding box center [520, 258] width 1041 height 516
click at [777, 75] on div "New group" at bounding box center [808, 76] width 94 height 14
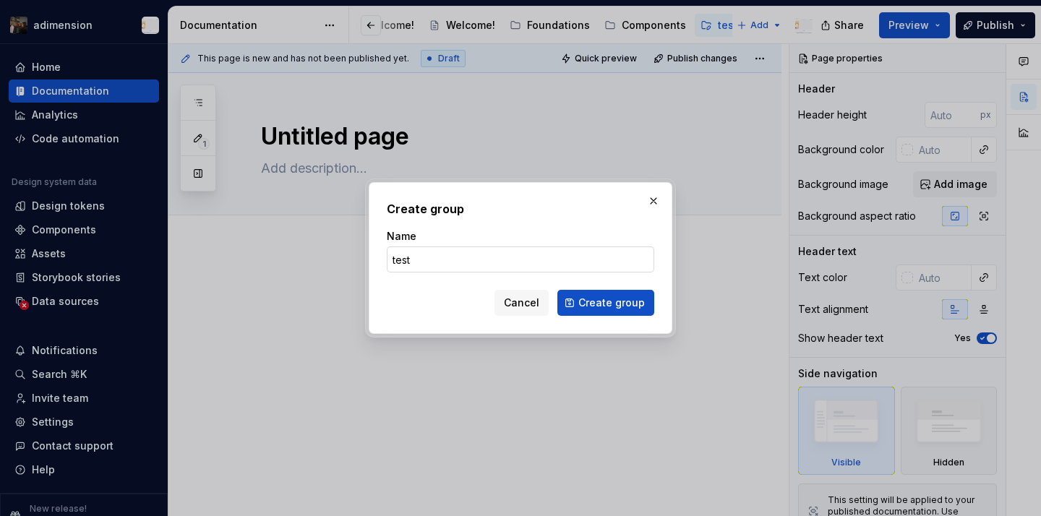
type input "test2"
click at [610, 309] on span "Create group" at bounding box center [611, 303] width 67 height 14
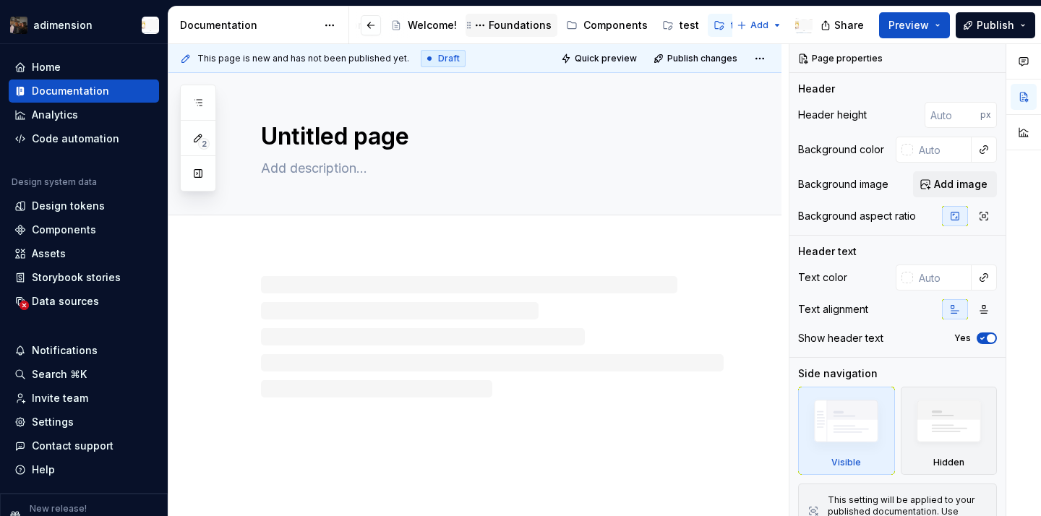
scroll to position [0, 72]
click at [698, 24] on button "Page tree" at bounding box center [704, 25] width 17 height 17
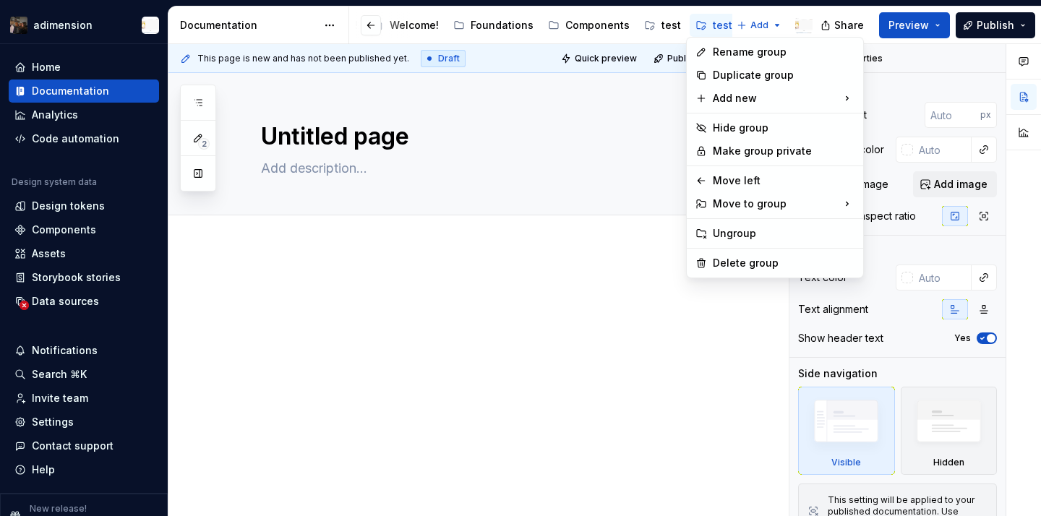
click at [710, 29] on html "adimension Home Documentation Analytics Code automation Design system data Desi…" at bounding box center [520, 258] width 1041 height 516
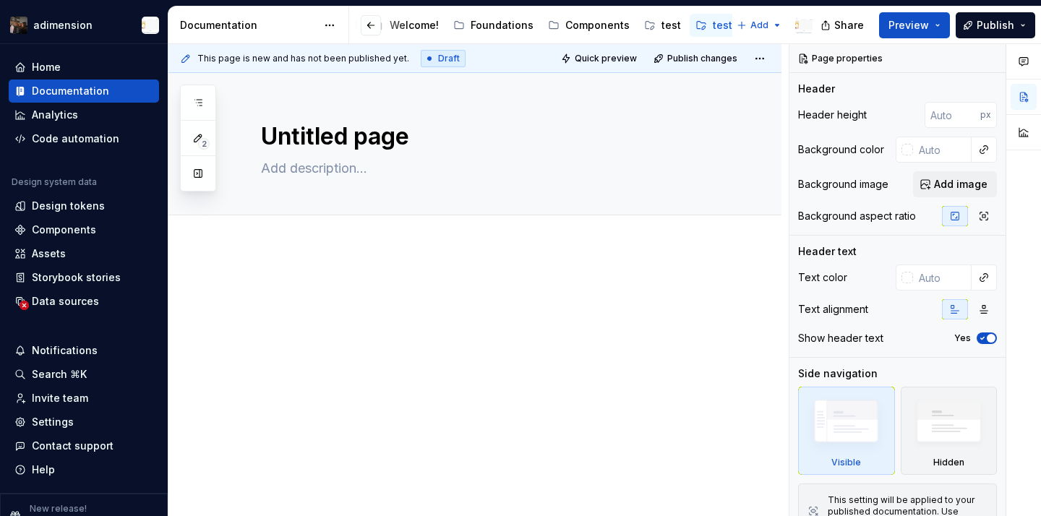
click at [713, 29] on div "test2" at bounding box center [726, 25] width 26 height 14
click at [663, 29] on div "test" at bounding box center [672, 25] width 20 height 14
click at [759, 26] on html "adimension Home Documentation Analytics Code automation Design system data Desi…" at bounding box center [520, 258] width 1041 height 516
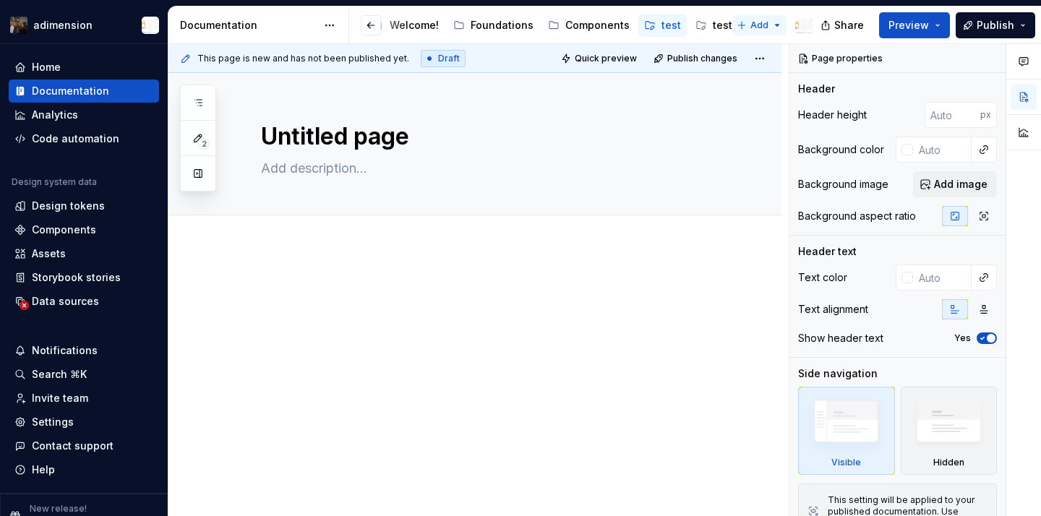
type textarea "*"
click at [765, 67] on div "New group" at bounding box center [799, 76] width 123 height 23
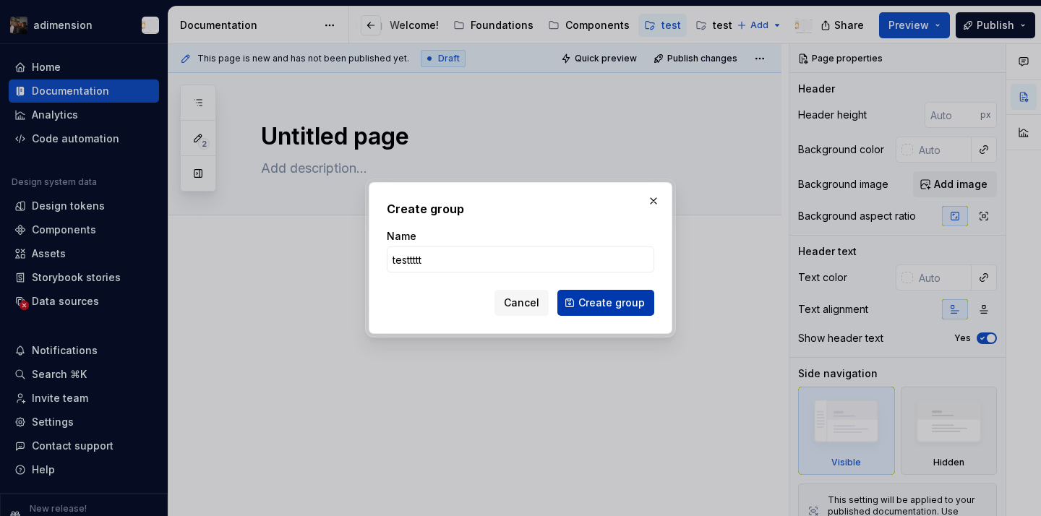
type input "testtttt"
click at [599, 304] on span "Create group" at bounding box center [611, 303] width 67 height 14
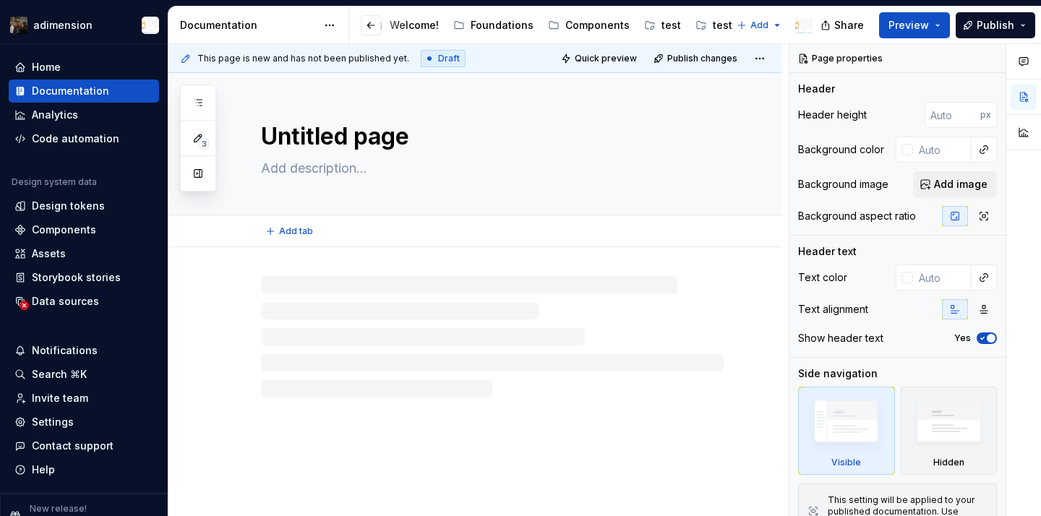
click at [580, 124] on textarea "Untitled page" at bounding box center [489, 136] width 463 height 35
click at [419, 39] on div "Welcome! Welcome! Foundations Components test test2 testtttt" at bounding box center [472, 25] width 372 height 29
click at [412, 26] on div "Welcome!" at bounding box center [414, 25] width 49 height 14
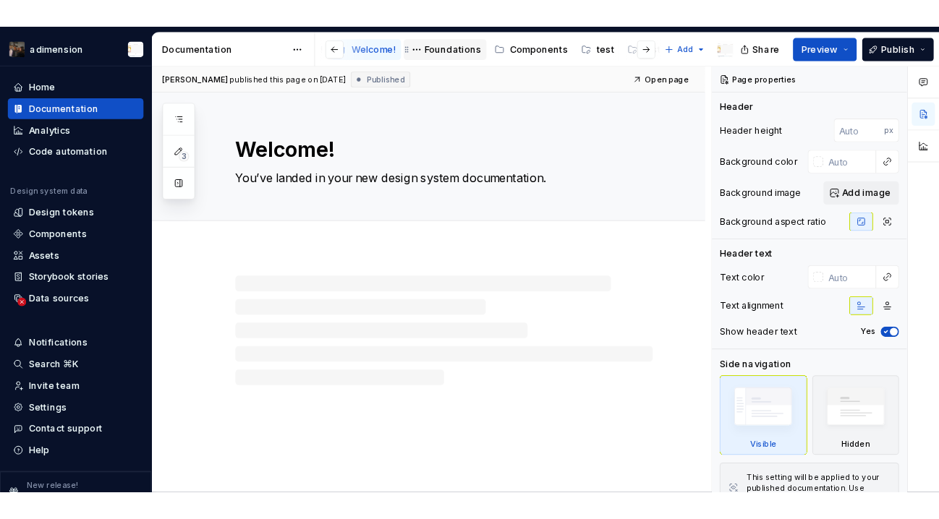
scroll to position [0, 136]
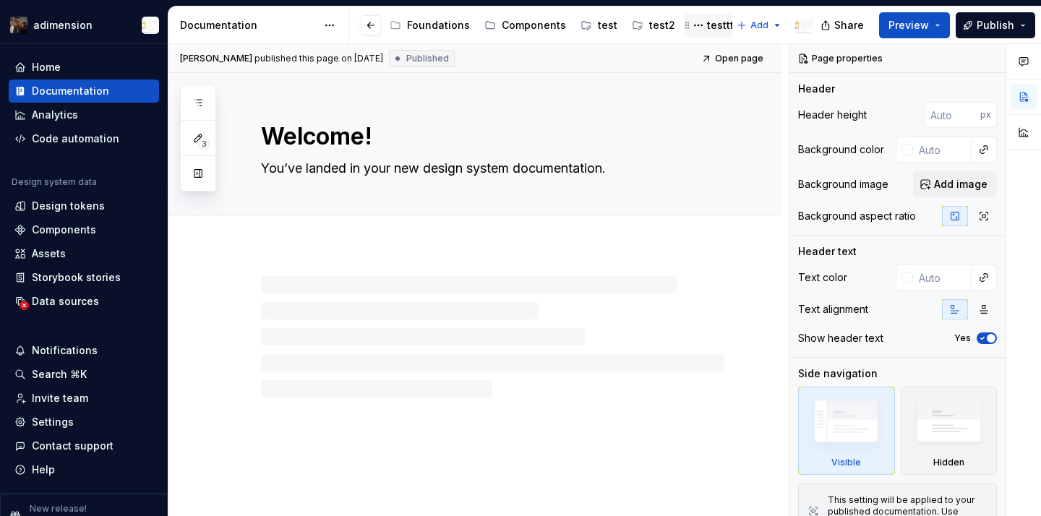
click at [713, 27] on div "testtttt" at bounding box center [724, 25] width 34 height 14
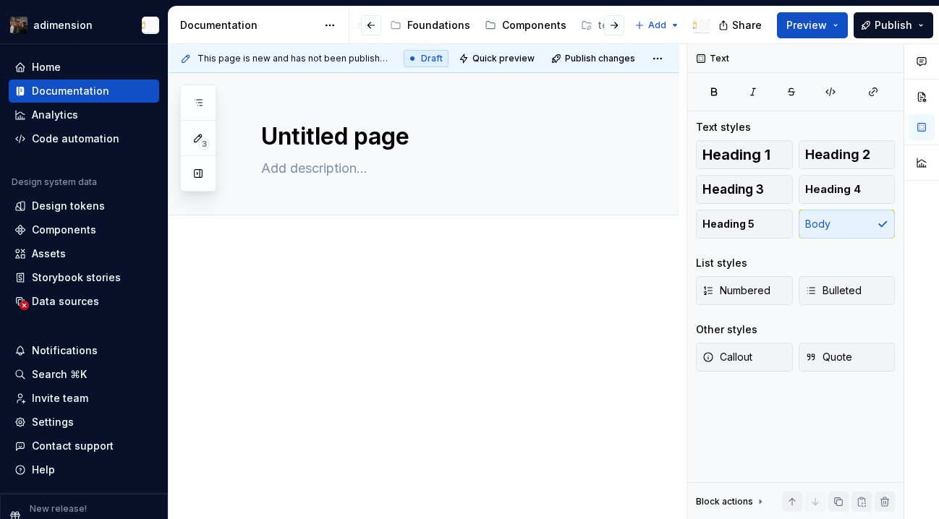
type textarea "*"
click at [325, 301] on div at bounding box center [441, 309] width 360 height 55
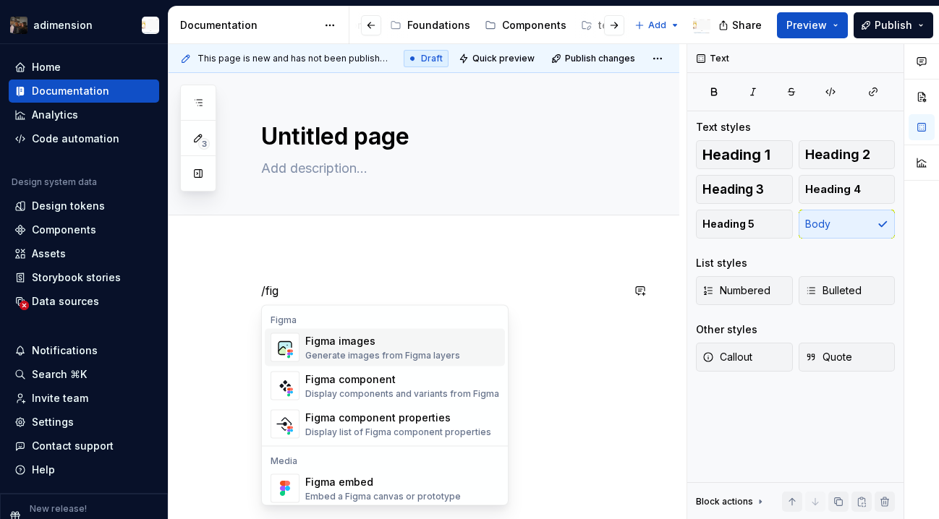
click at [342, 363] on span "Figma images Generate images from Figma layers" at bounding box center [385, 348] width 240 height 38
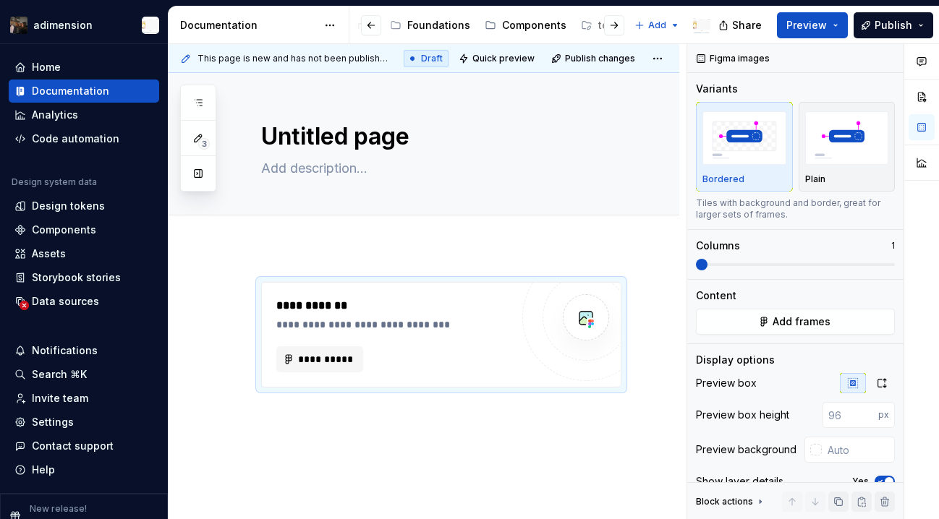
type textarea "*"
click at [839, 415] on input "number" at bounding box center [850, 415] width 56 height 26
type input "48"
click at [811, 422] on button "button" at bounding box center [806, 415] width 20 height 20
type textarea "*"
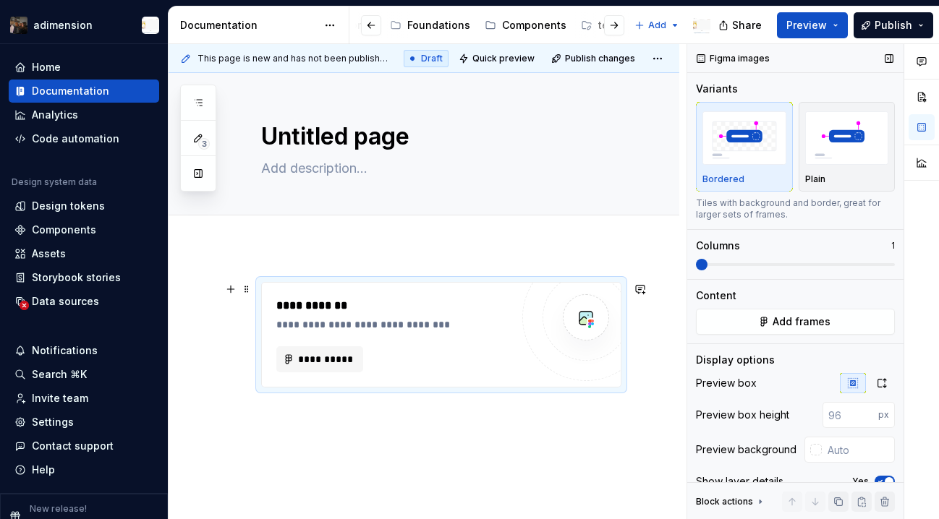
click at [429, 358] on div "**********" at bounding box center [393, 359] width 234 height 26
click at [483, 338] on div "**********" at bounding box center [393, 334] width 234 height 75
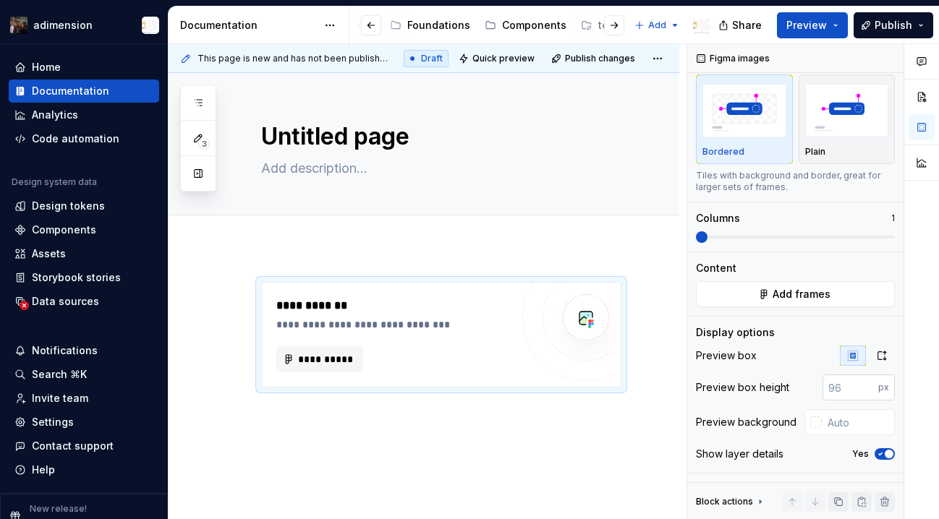
click at [847, 390] on input "number" at bounding box center [850, 388] width 56 height 26
click at [865, 390] on input "47" at bounding box center [850, 388] width 56 height 26
click at [865, 390] on input "46" at bounding box center [850, 388] width 56 height 26
click at [865, 390] on input "45" at bounding box center [850, 388] width 56 height 26
click at [816, 368] on div "Preview box Preview box height 48 px Preview background Show layer details Yes" at bounding box center [795, 409] width 199 height 127
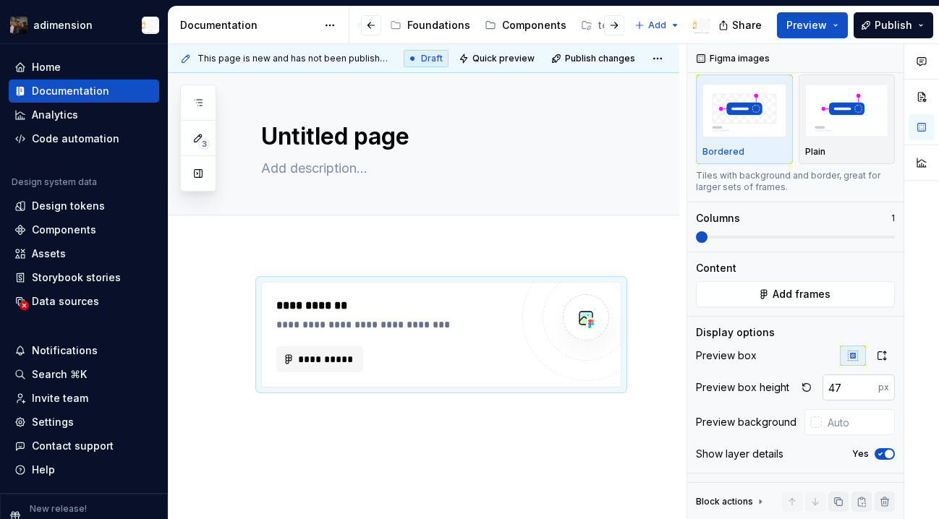
click at [866, 391] on input "47" at bounding box center [850, 388] width 56 height 26
click at [866, 391] on input "46" at bounding box center [850, 388] width 56 height 26
click at [866, 391] on input "45" at bounding box center [850, 388] width 56 height 26
click at [866, 391] on input "44" at bounding box center [850, 388] width 56 height 26
click at [866, 391] on input "43" at bounding box center [850, 388] width 56 height 26
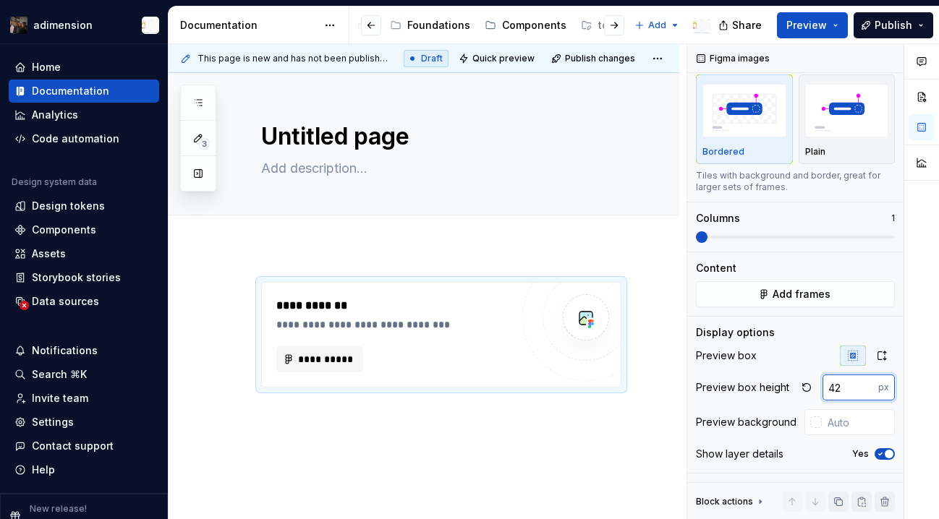
click at [866, 391] on input "42" at bounding box center [850, 388] width 56 height 26
click at [866, 391] on input "41" at bounding box center [850, 388] width 56 height 26
click at [866, 391] on input "40" at bounding box center [850, 388] width 56 height 26
click at [866, 391] on input "39" at bounding box center [850, 388] width 56 height 26
type input "48"
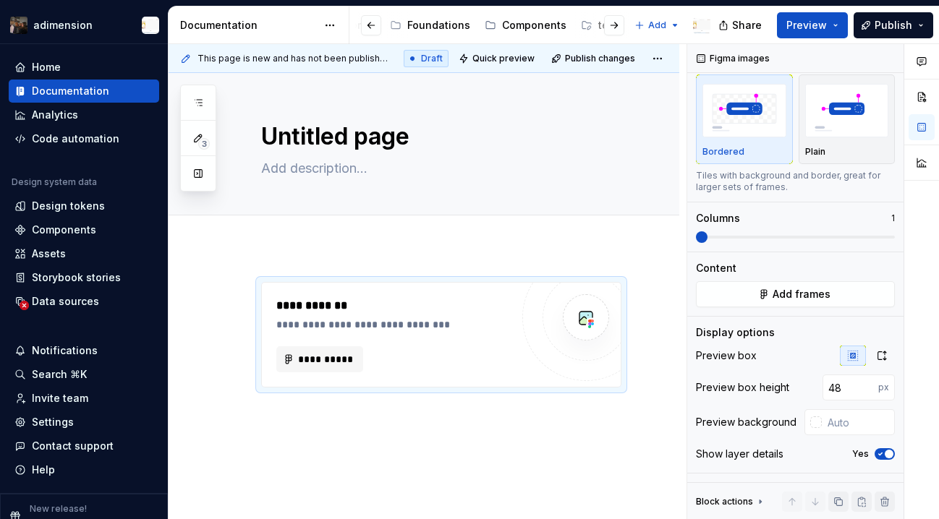
click at [802, 342] on div "Display options Preview box Preview box height 48 px Preview background Show la…" at bounding box center [795, 399] width 199 height 148
type textarea "*"
click at [526, 395] on div "**********" at bounding box center [441, 343] width 360 height 123
click at [529, 471] on div "**********" at bounding box center [423, 403] width 510 height 313
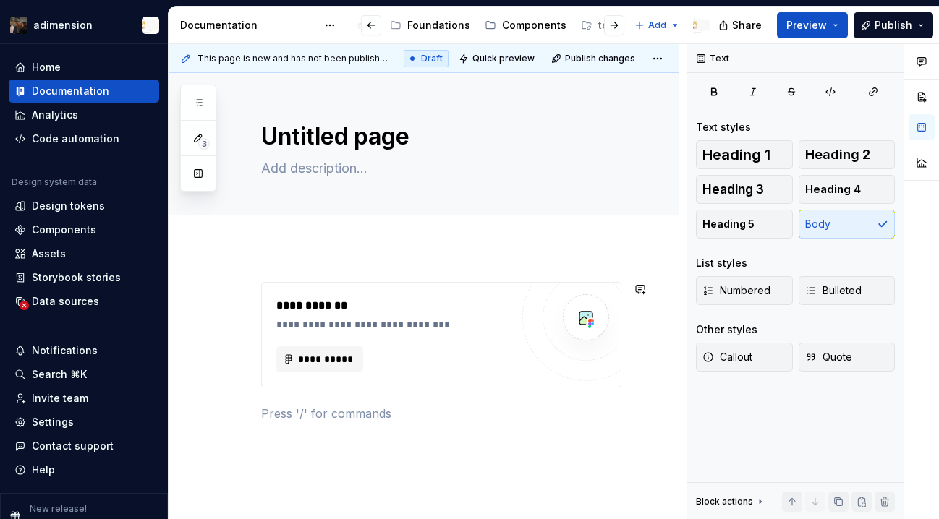
scroll to position [0, 0]
click at [518, 366] on div "**********" at bounding box center [441, 335] width 359 height 104
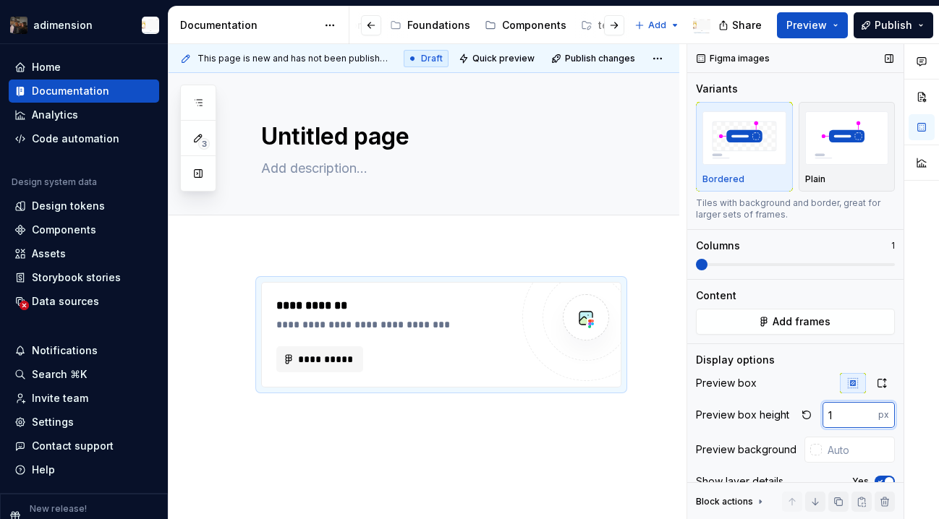
click at [864, 418] on input "1" at bounding box center [850, 415] width 56 height 26
click at [868, 424] on input "1" at bounding box center [850, 415] width 56 height 26
click at [867, 420] on input "0" at bounding box center [850, 415] width 56 height 26
click at [867, 420] on input "-1" at bounding box center [850, 415] width 56 height 26
click at [867, 420] on input "-2" at bounding box center [850, 415] width 56 height 26
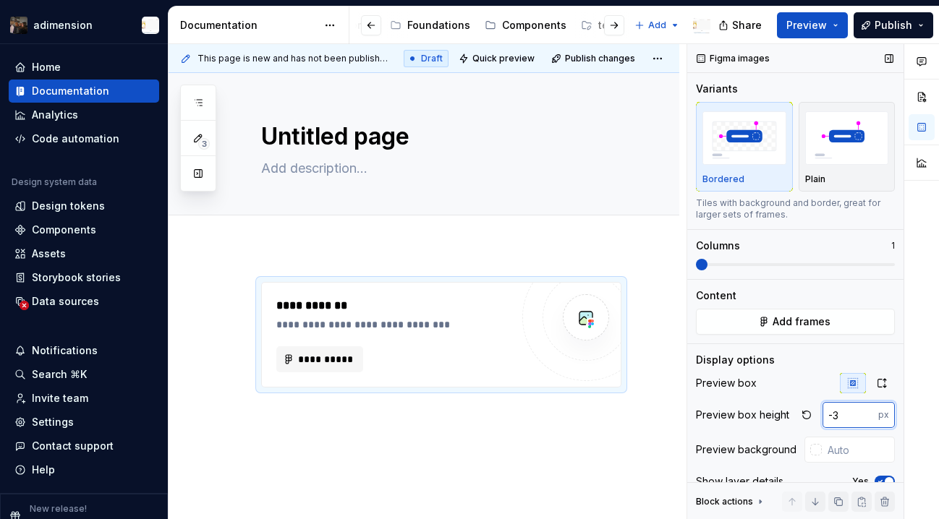
click at [867, 420] on input "-3" at bounding box center [850, 415] width 56 height 26
type input "48"
click at [792, 380] on div "Preview box" at bounding box center [795, 383] width 199 height 20
type textarea "*"
